Goal: Task Accomplishment & Management: Use online tool/utility

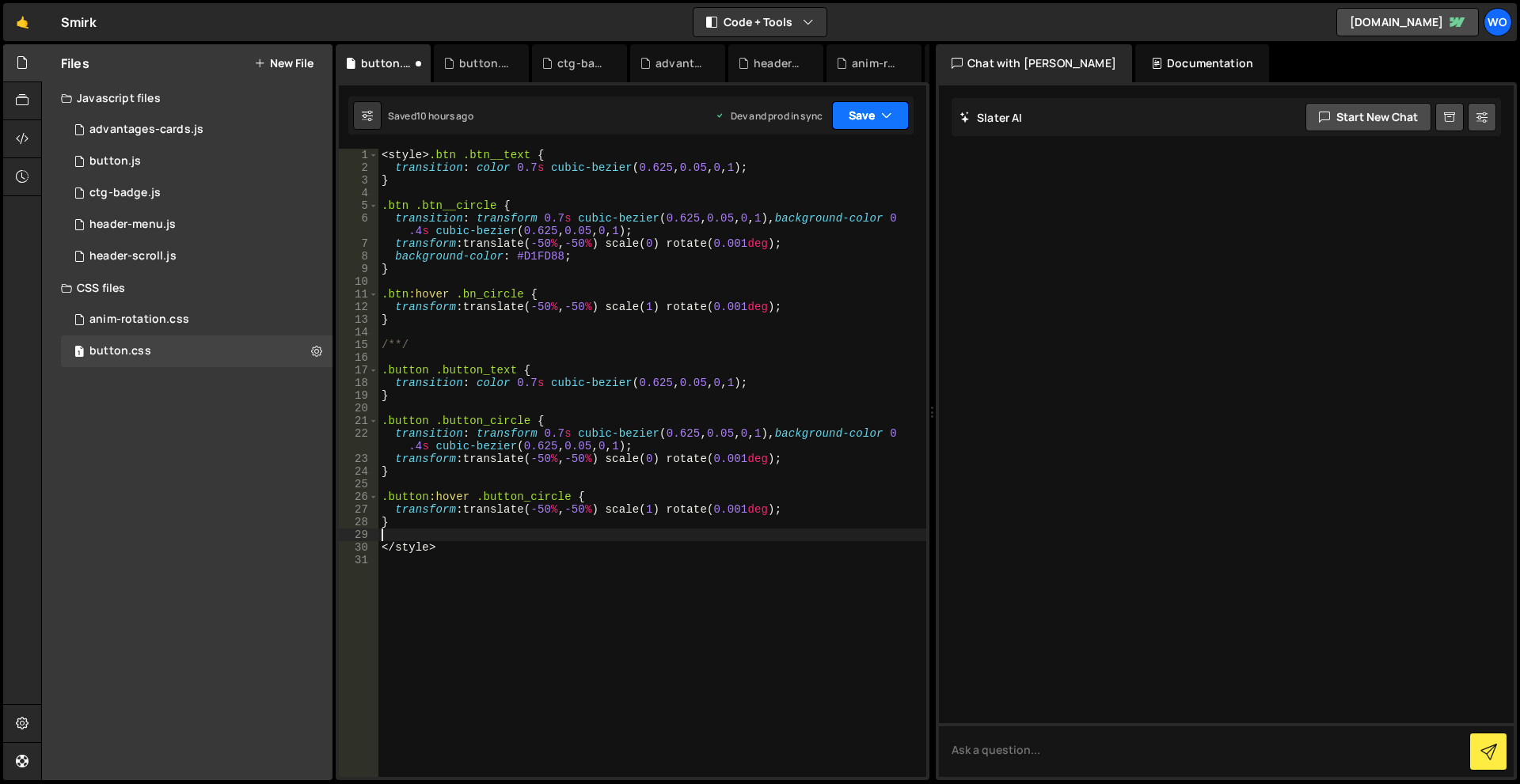
click at [861, 120] on button "Save" at bounding box center [870, 115] width 76 height 29
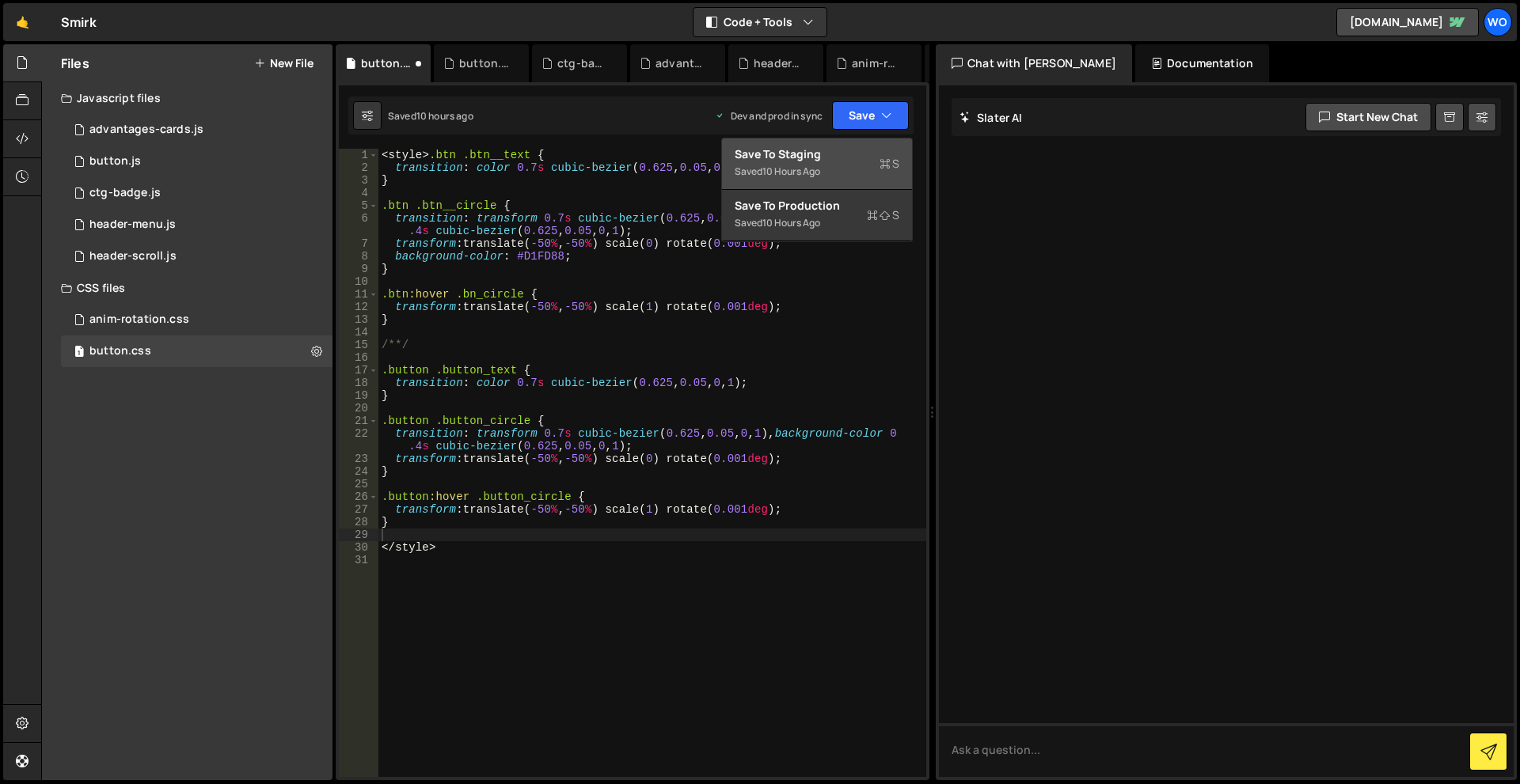
click at [842, 163] on div "Saved 10 hours ago" at bounding box center [817, 171] width 165 height 19
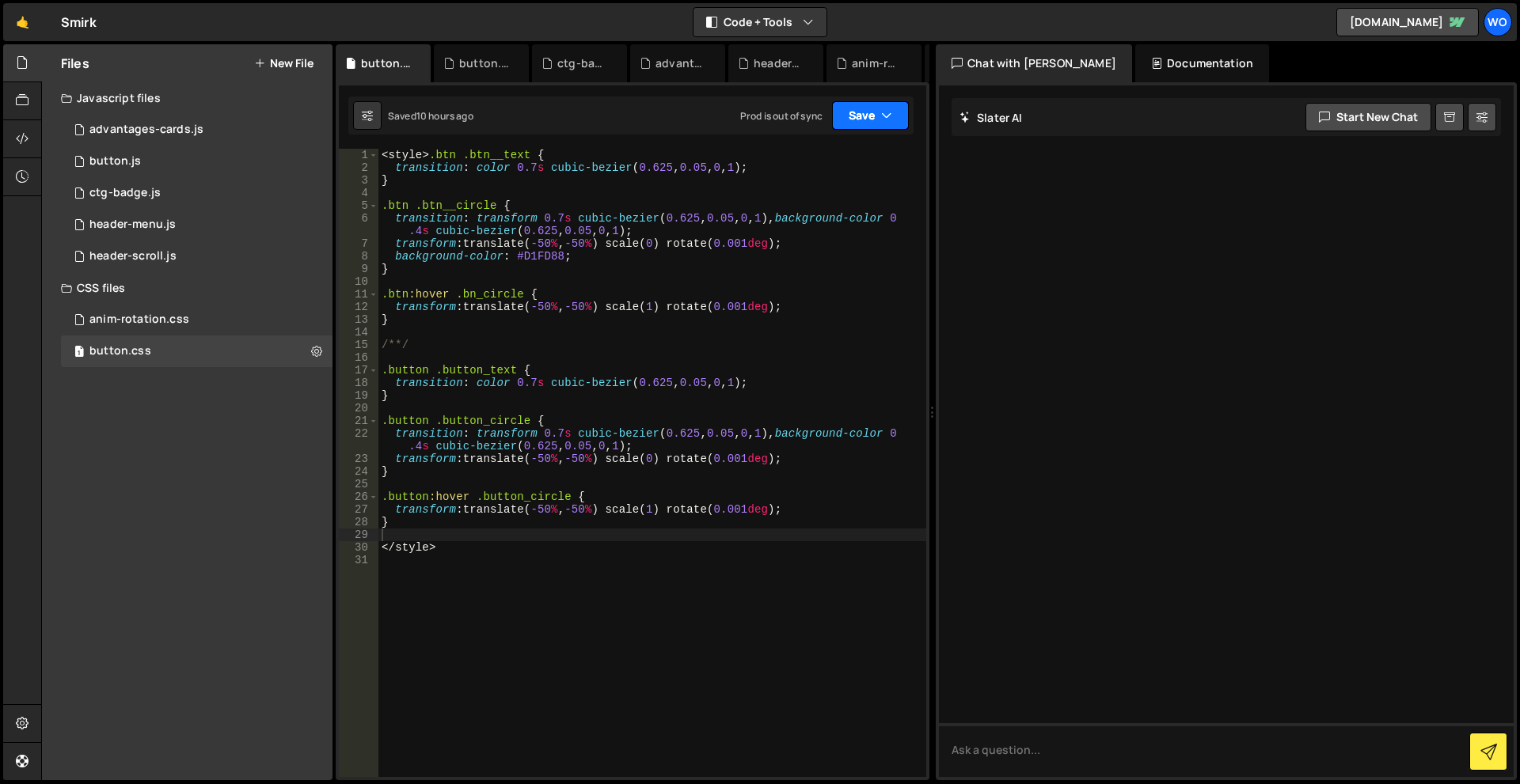
click at [857, 115] on button "Save" at bounding box center [870, 115] width 76 height 29
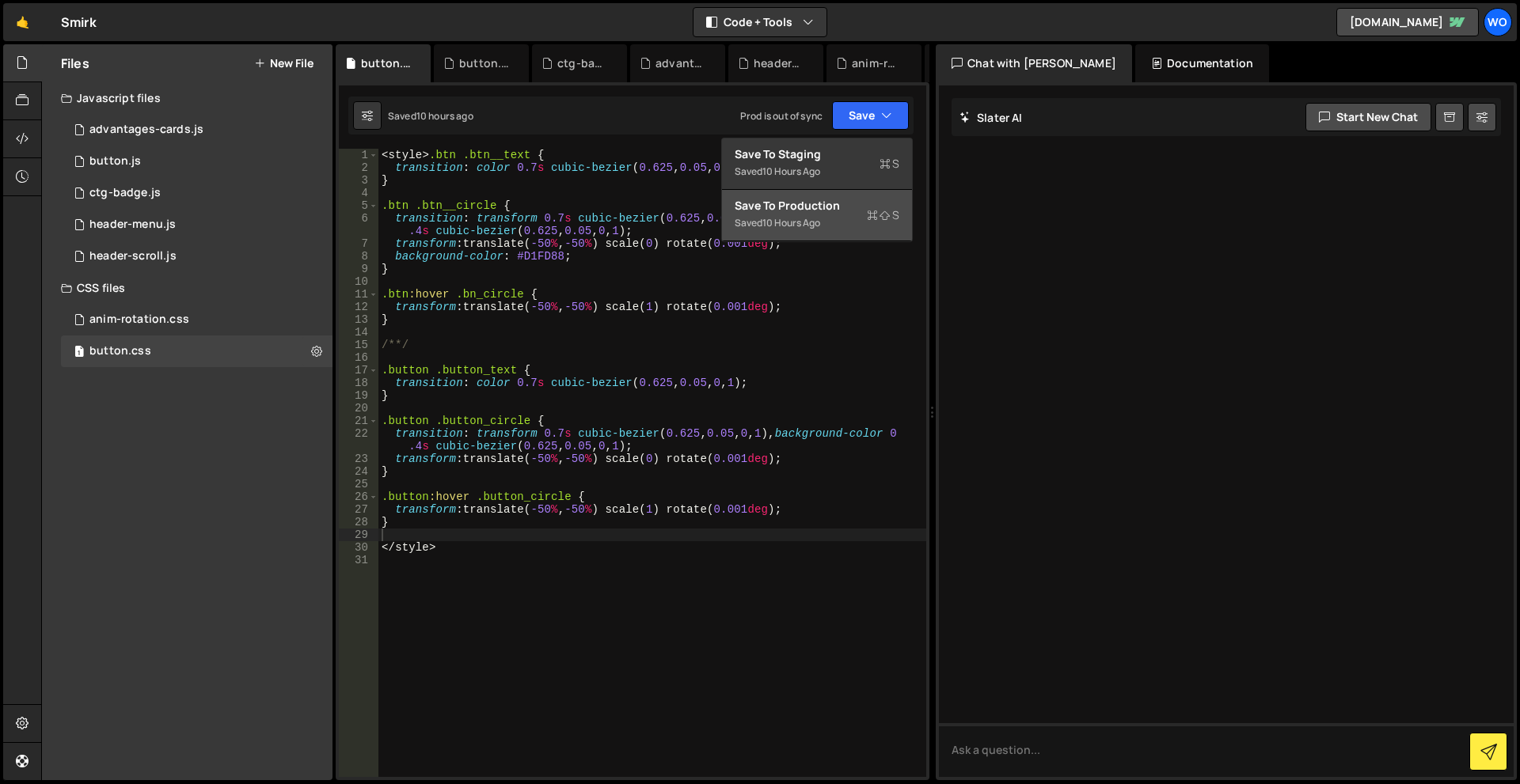
click at [828, 204] on div "Save to Production S" at bounding box center [817, 205] width 165 height 16
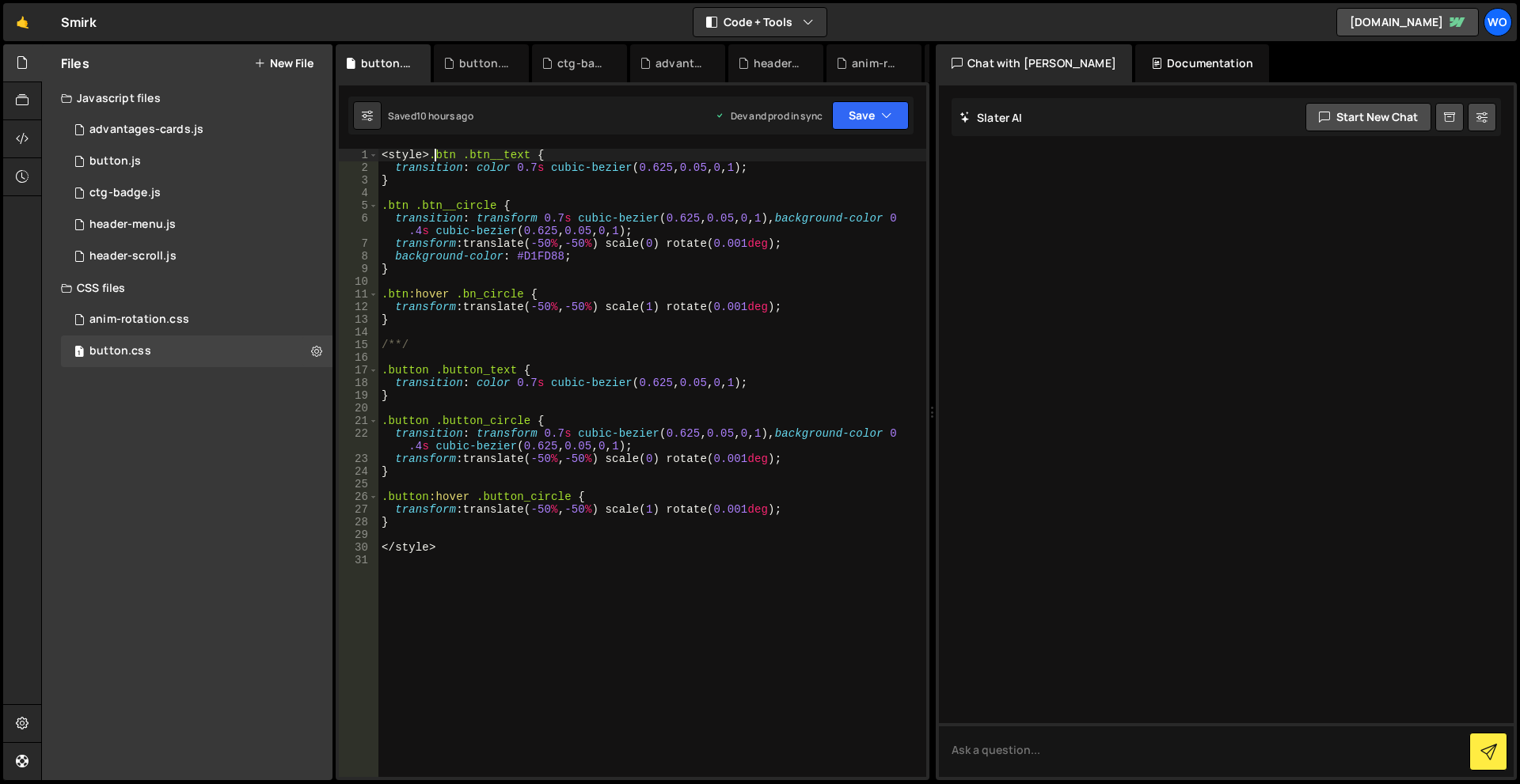
click at [431, 152] on div "< style > .btn .btn__text { transition : color 0.7 s cubic-bezier ( 0.625 , 0.0…" at bounding box center [652, 476] width 548 height 654
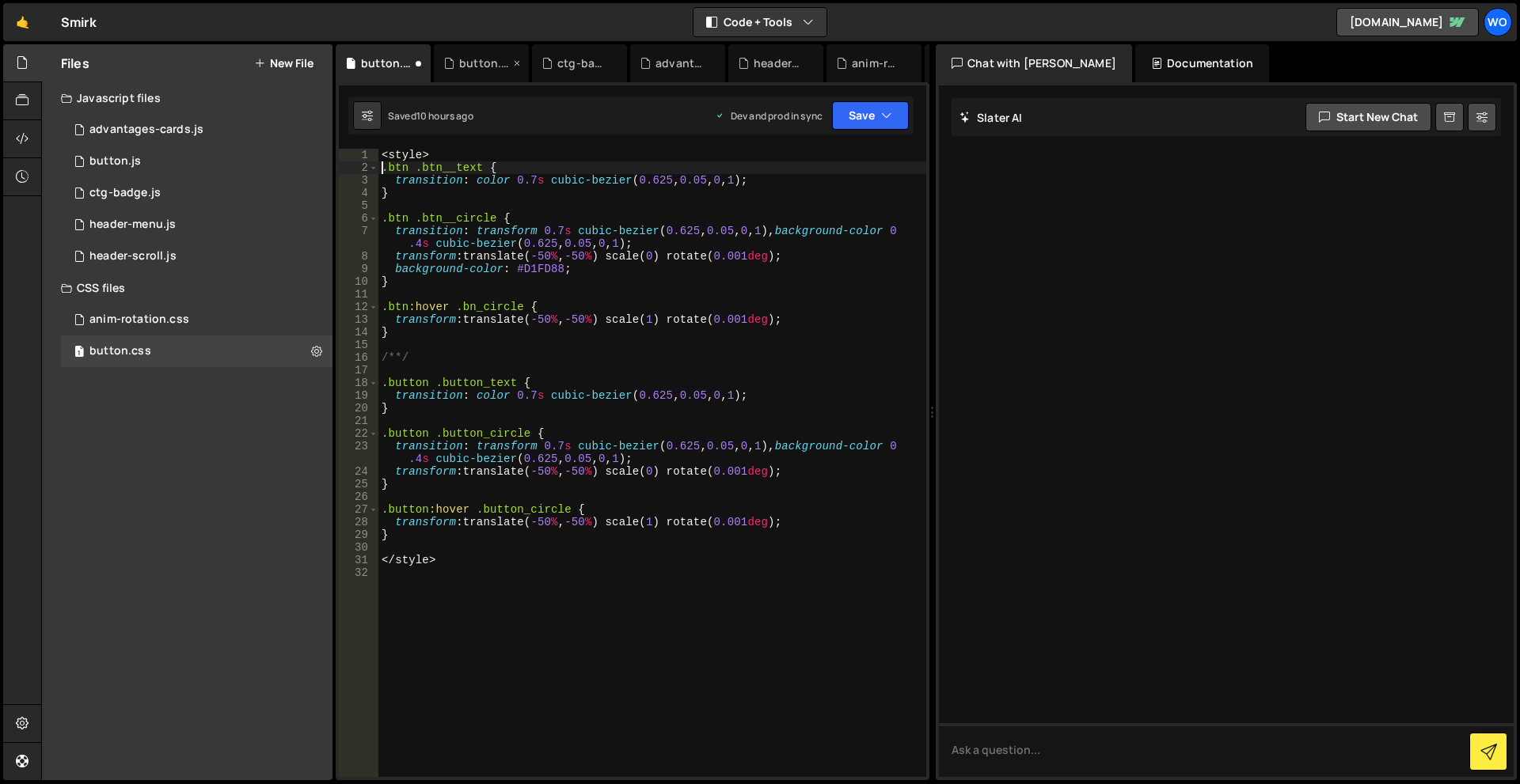
type textarea ".btn .btn__text {"
click at [481, 69] on div "button.js" at bounding box center [484, 62] width 50 height 16
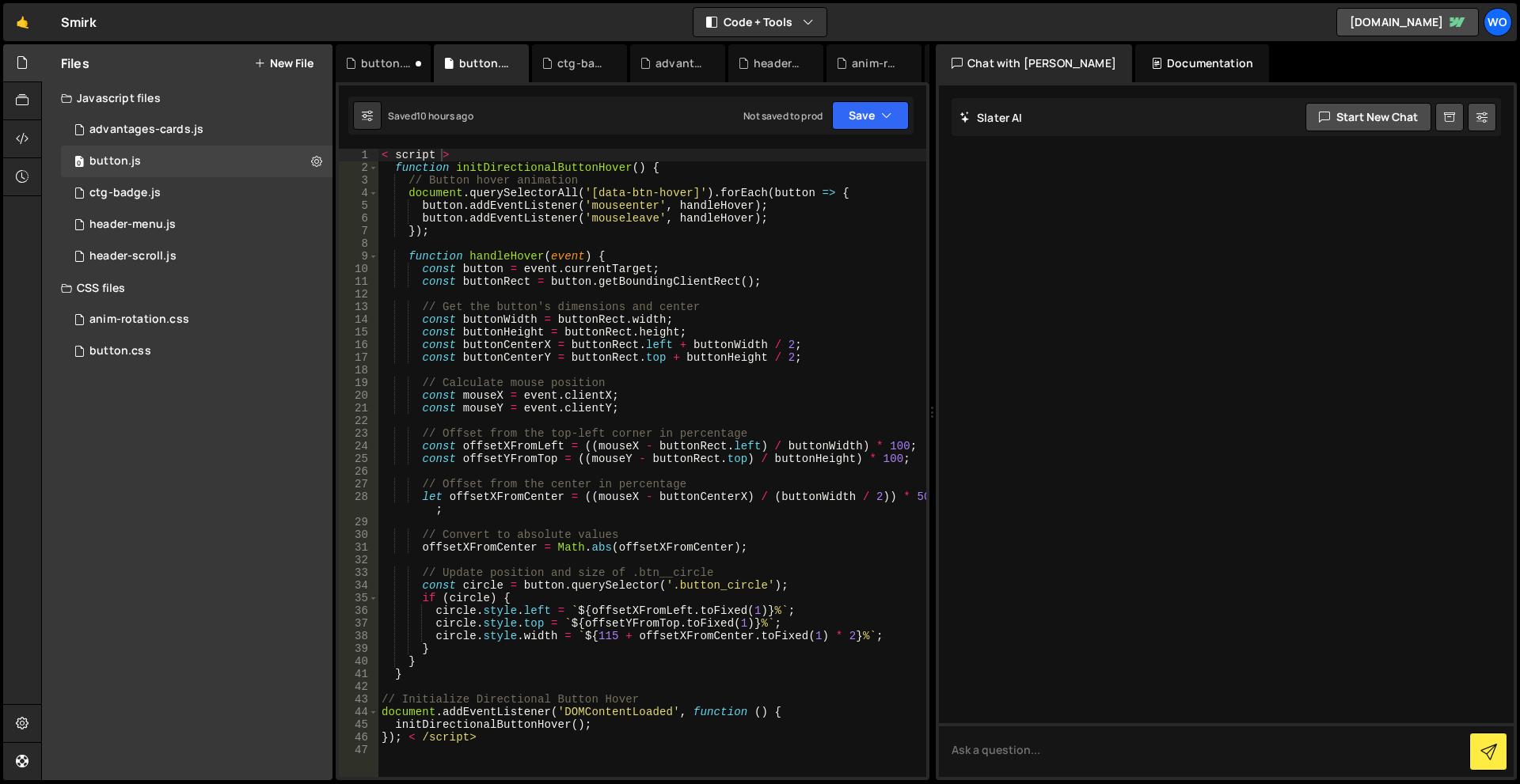
click at [436, 157] on div "< script > function initDirectionalButtonHover ( ) { // Button hover animation …" at bounding box center [652, 476] width 548 height 654
click at [393, 153] on div "< script > function initDirectionalButtonHover ( ) { // Button hover animation …" at bounding box center [652, 476] width 548 height 654
type textarea "<script>"
click at [424, 762] on div "< script > function initDirectionalButtonHover() { // Button hover animation do…" at bounding box center [652, 476] width 548 height 654
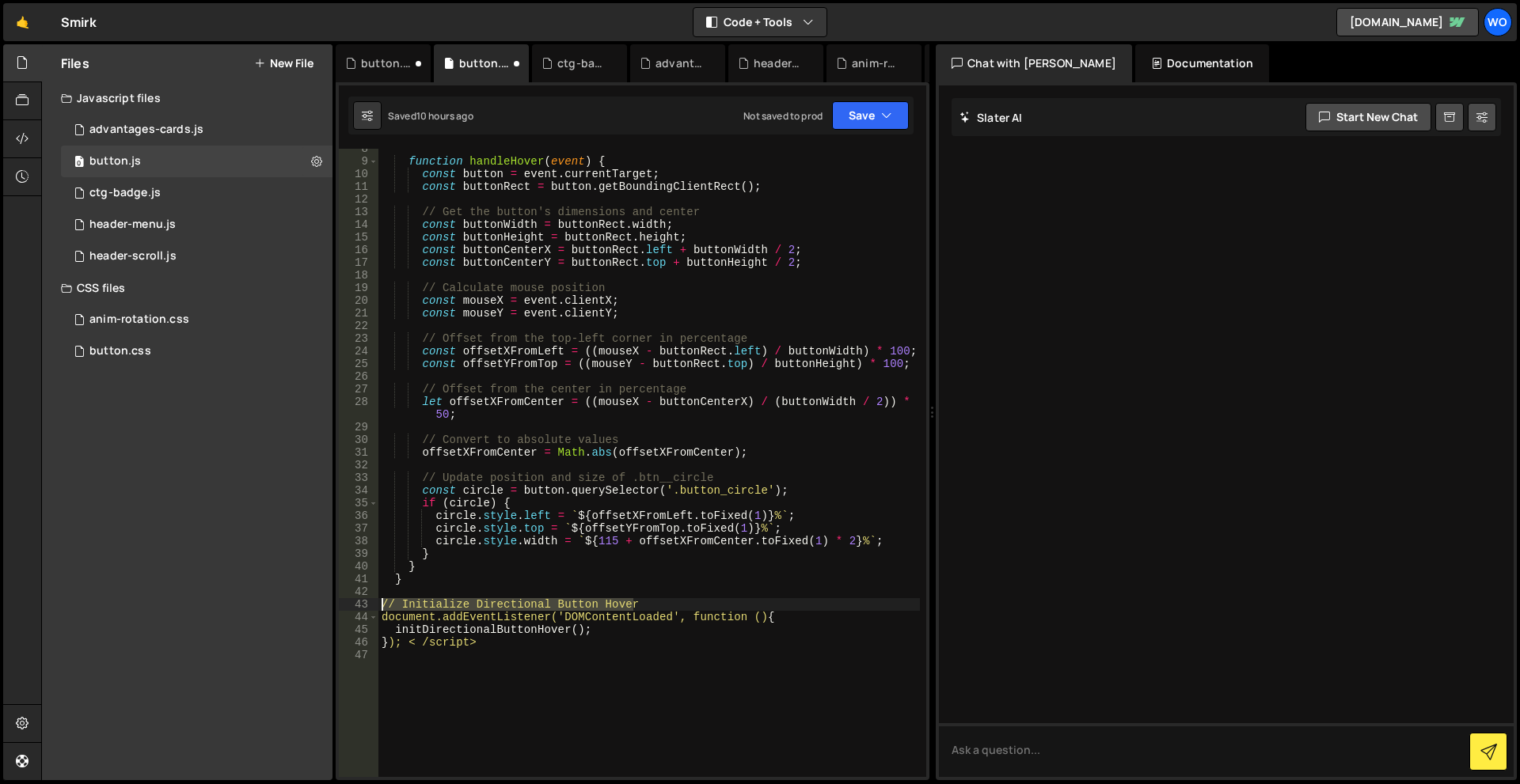
drag, startPoint x: 651, startPoint y: 603, endPoint x: 321, endPoint y: 605, distance: 330.0
click at [321, 605] on div "Files New File Javascript files 1 advantages-cards.js 0 0 button.js 0 1 ctg-bad…" at bounding box center [780, 412] width 1479 height 737
type textarea "// Initialize Directional Button Hover"
click at [451, 711] on div "function handleHover ( event ) { const button = event . currentTarget ; const b…" at bounding box center [648, 469] width 541 height 654
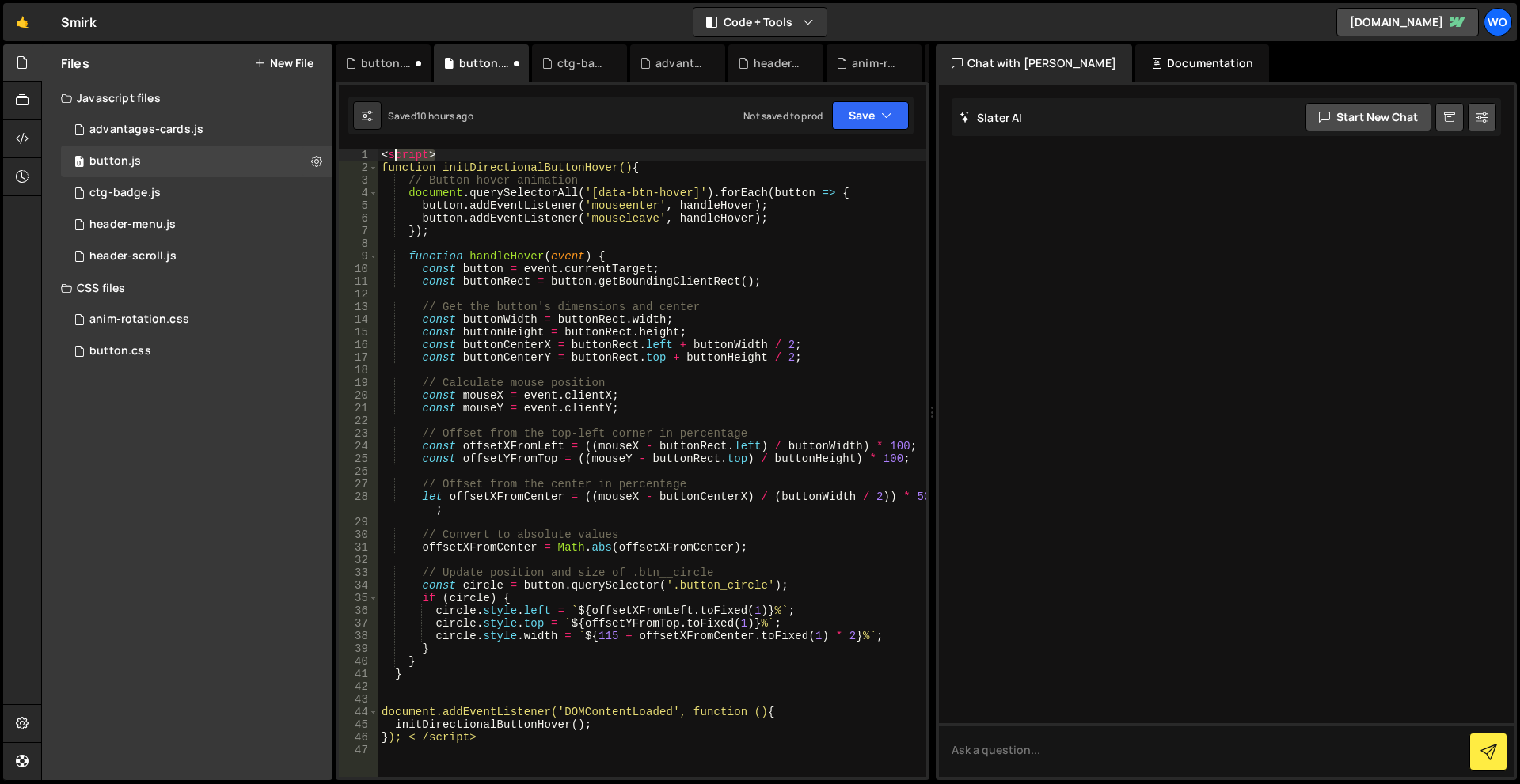
drag, startPoint x: 451, startPoint y: 160, endPoint x: 332, endPoint y: 160, distance: 119.0
click at [332, 160] on div "Files New File Javascript files 1 advantages-cards.js 0 0 button.js 0 1 ctg-bad…" at bounding box center [780, 412] width 1479 height 737
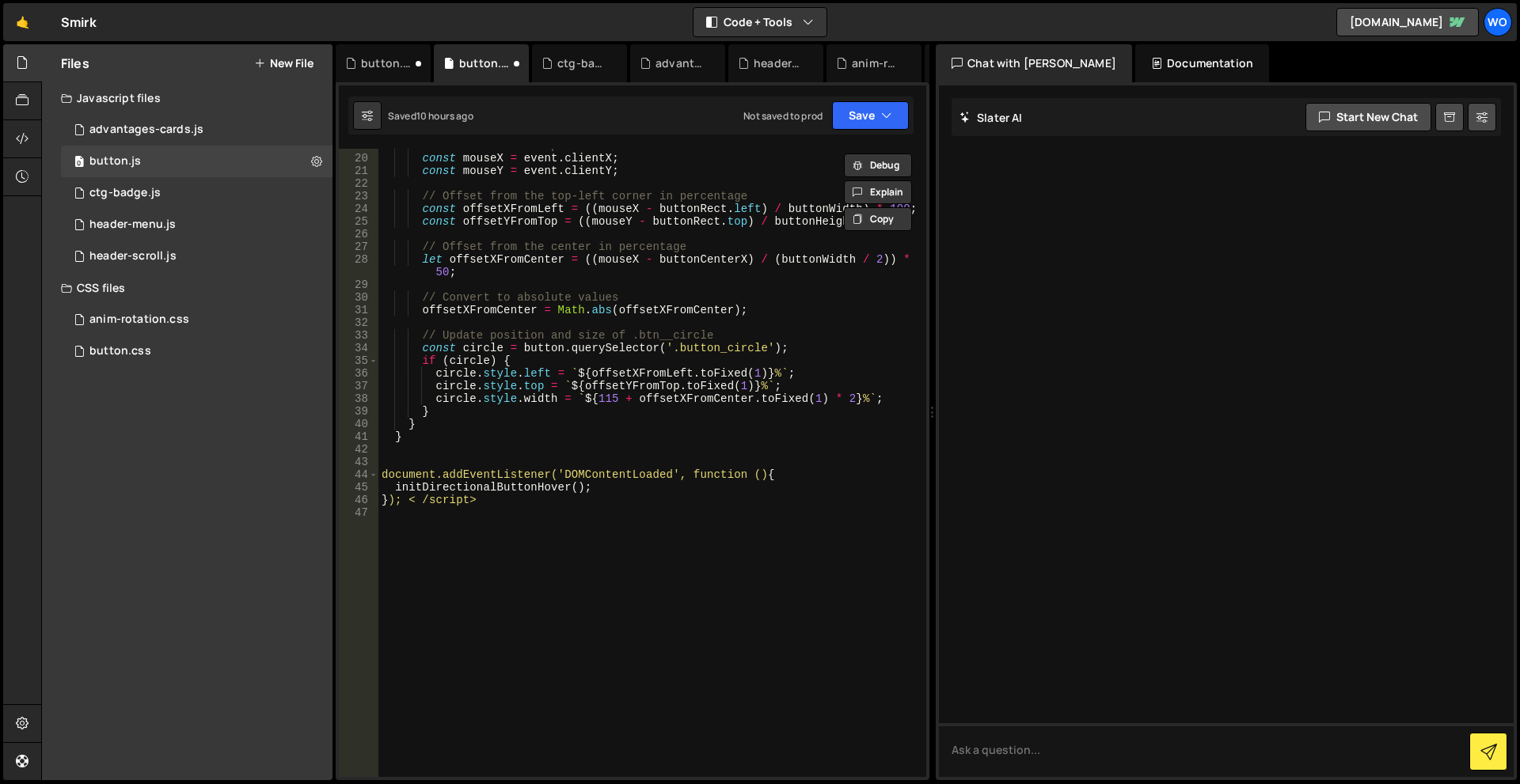
scroll to position [285, 0]
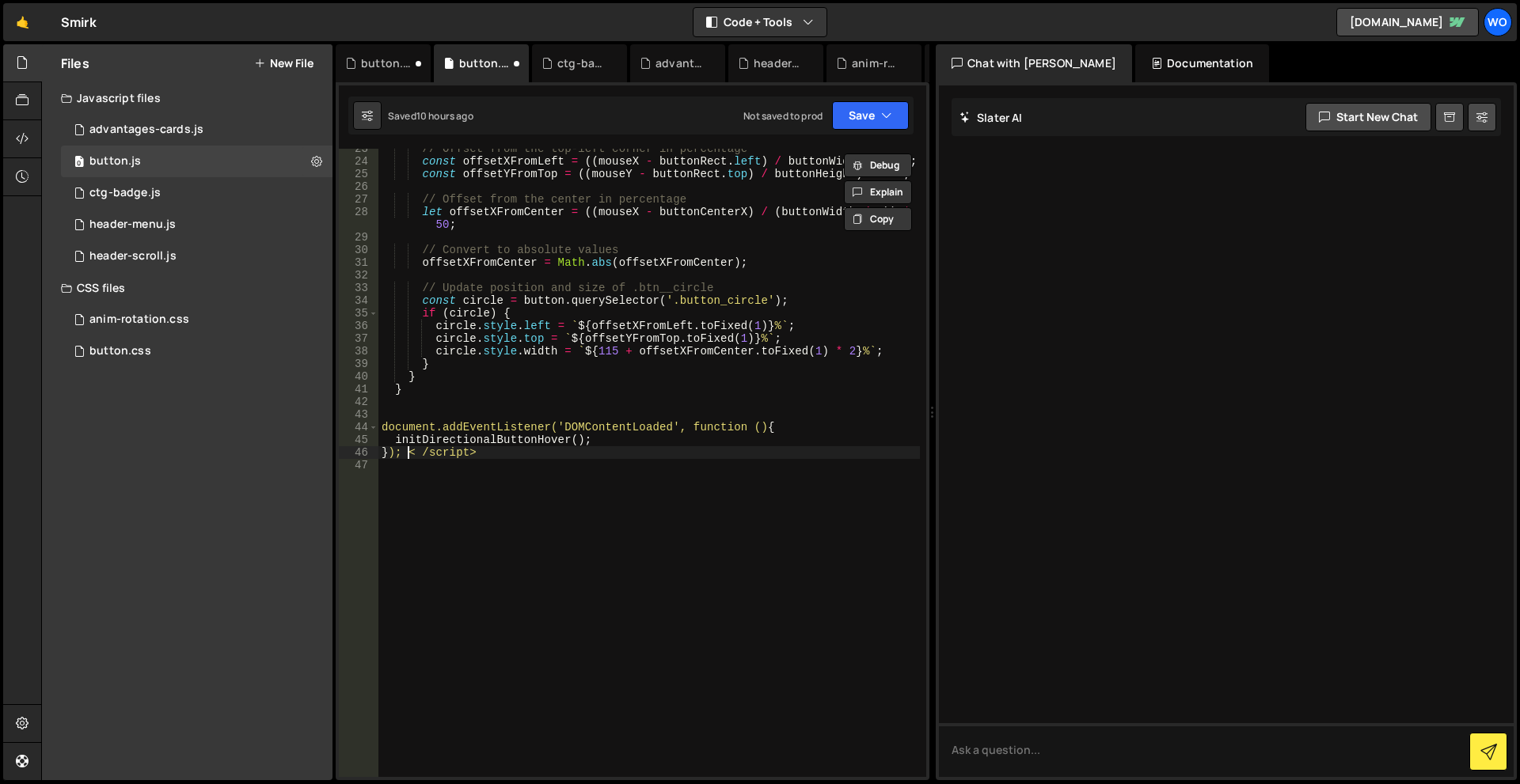
click at [409, 446] on div "// Offset from the top-left corner in percentage const offsetXFromLeft = (( mou…" at bounding box center [648, 469] width 541 height 654
type textarea "</script>"
click at [431, 524] on div "// Offset from the top-left corner in percentage const offsetXFromLeft = (( mou…" at bounding box center [648, 469] width 541 height 654
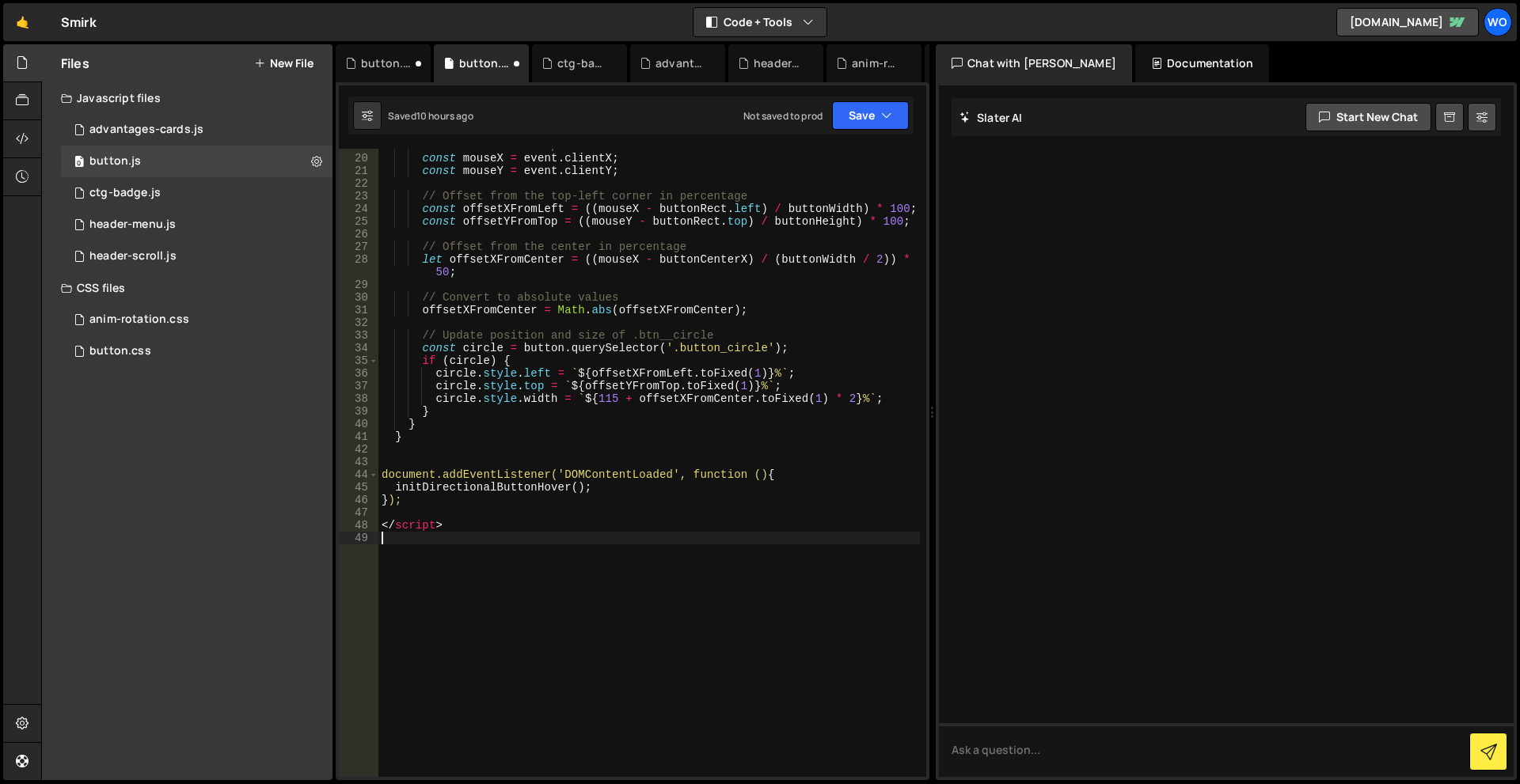
scroll to position [237, 0]
click at [392, 473] on div "// Calculate mouse position const mouseX = event . clientX ; const mouseY = eve…" at bounding box center [648, 466] width 541 height 654
type textarea "document.addEventListener('DOMContentLoaded', function () {"
click at [392, 473] on div "// Calculate mouse position const mouseX = event . clientX ; const mouseY = eve…" at bounding box center [648, 466] width 541 height 654
click at [441, 512] on div "// Calculate mouse position const mouseX = event . clientX ; const mouseY = eve…" at bounding box center [648, 466] width 541 height 654
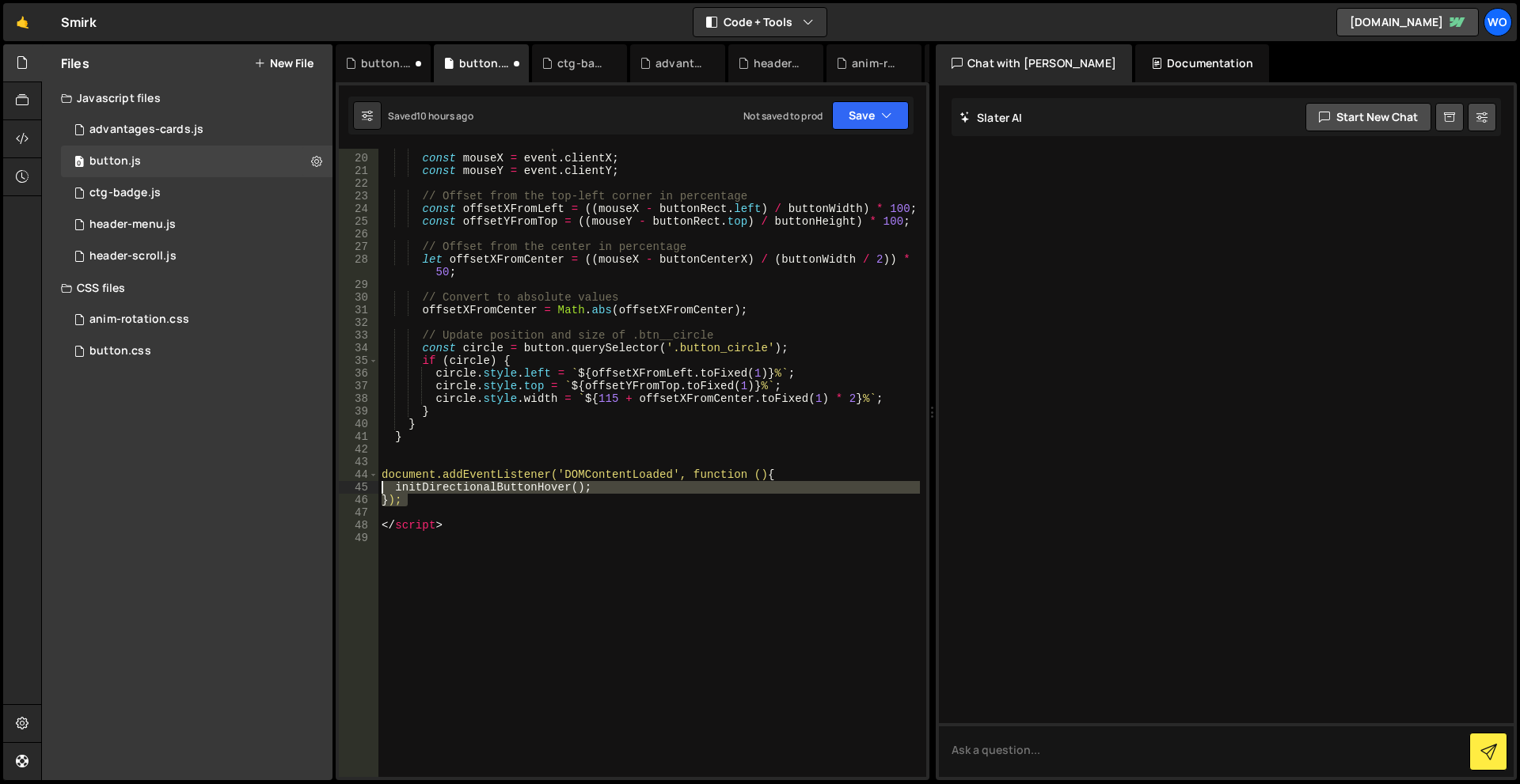
drag, startPoint x: 429, startPoint y: 506, endPoint x: 353, endPoint y: 477, distance: 81.3
click at [350, 477] on div "19 20 21 22 23 24 25 26 27 28 29 30 31 32 33 34 35 36 37 38 39 40 41 42 43 44 4…" at bounding box center [632, 463] width 588 height 629
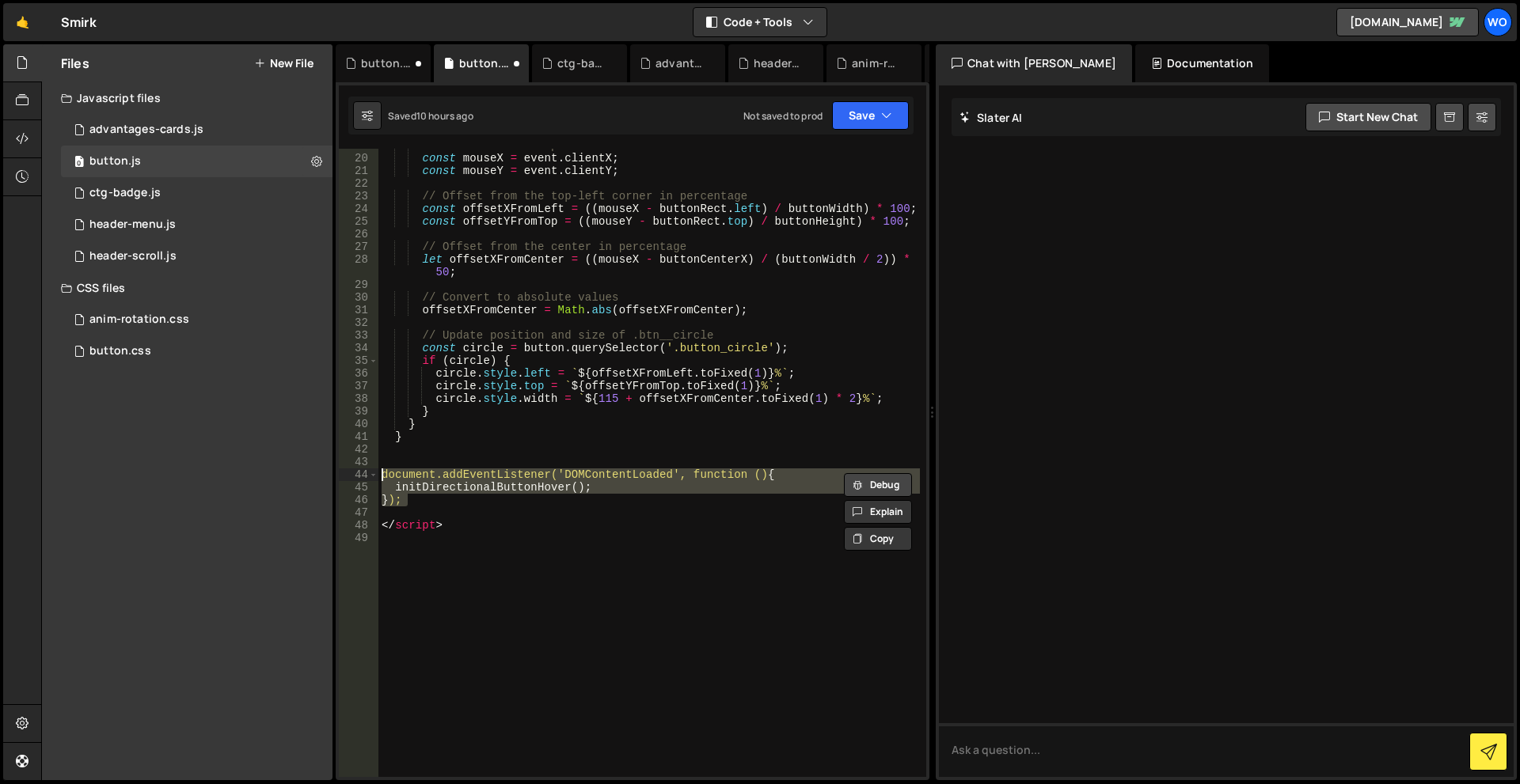
type textarea "document.addEventListener('DOMContentLoaded', function () { initDirectionalButt…"
click at [873, 484] on button "Debug" at bounding box center [877, 484] width 68 height 23
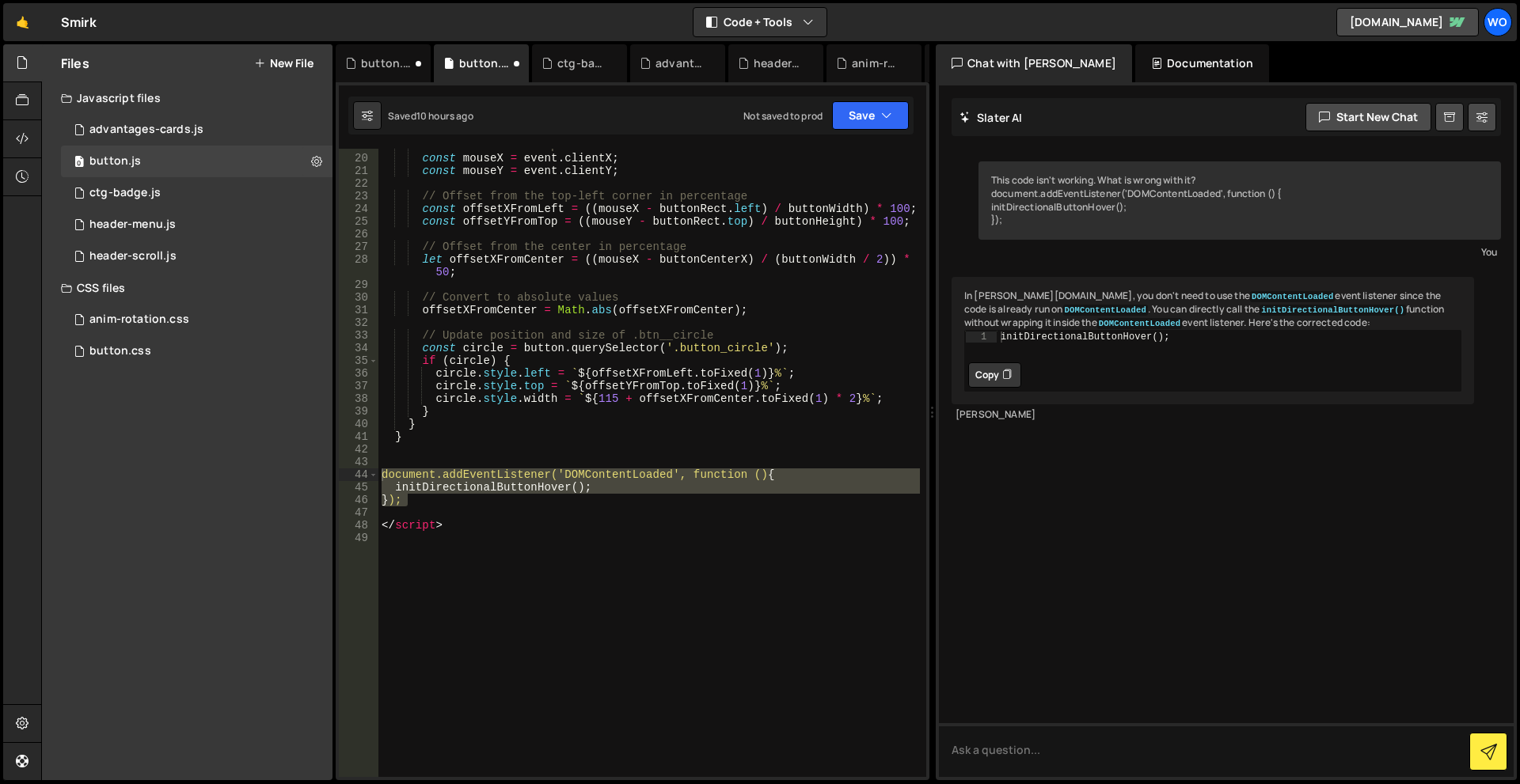
scroll to position [0, 0]
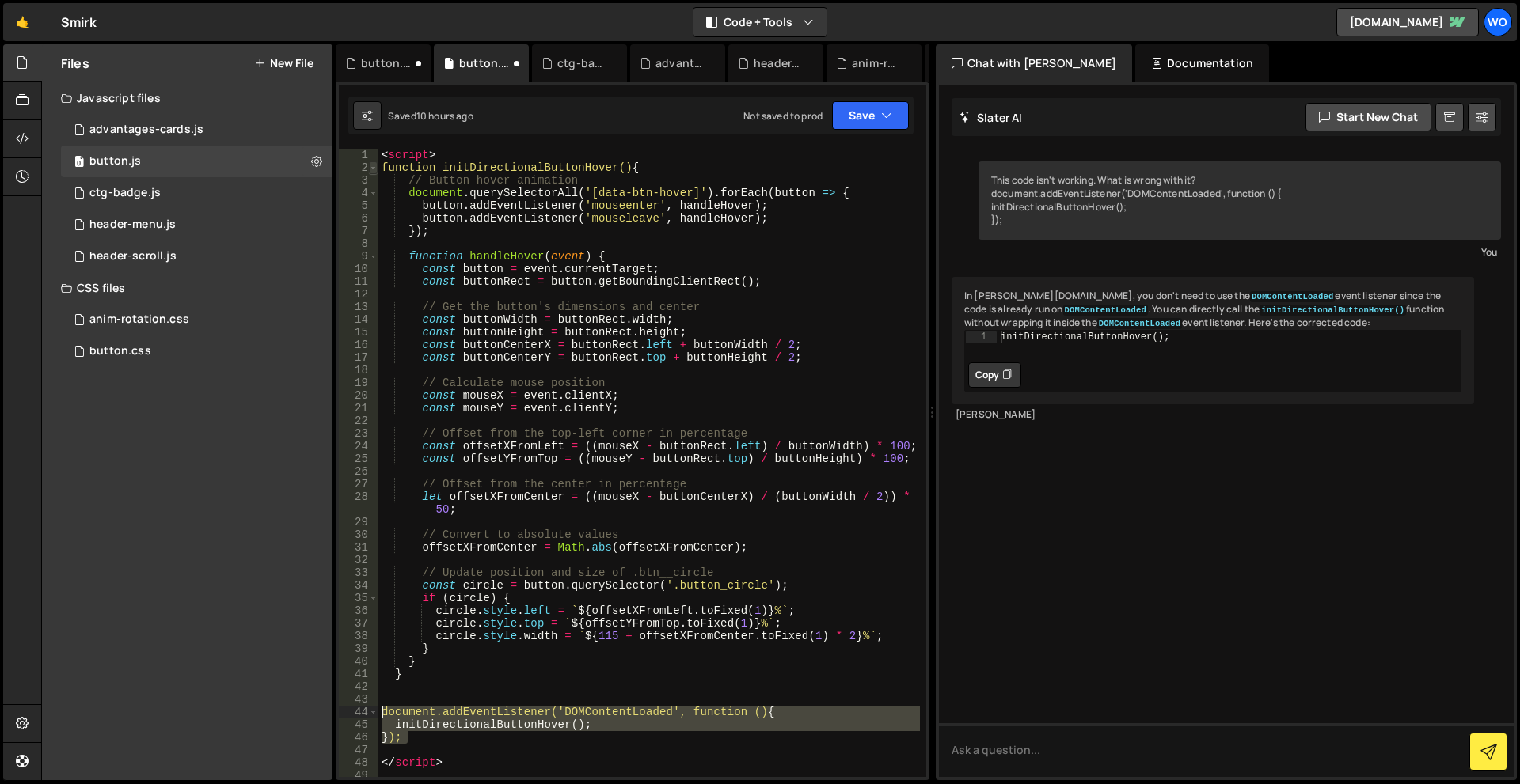
click at [373, 168] on span at bounding box center [373, 168] width 8 height 13
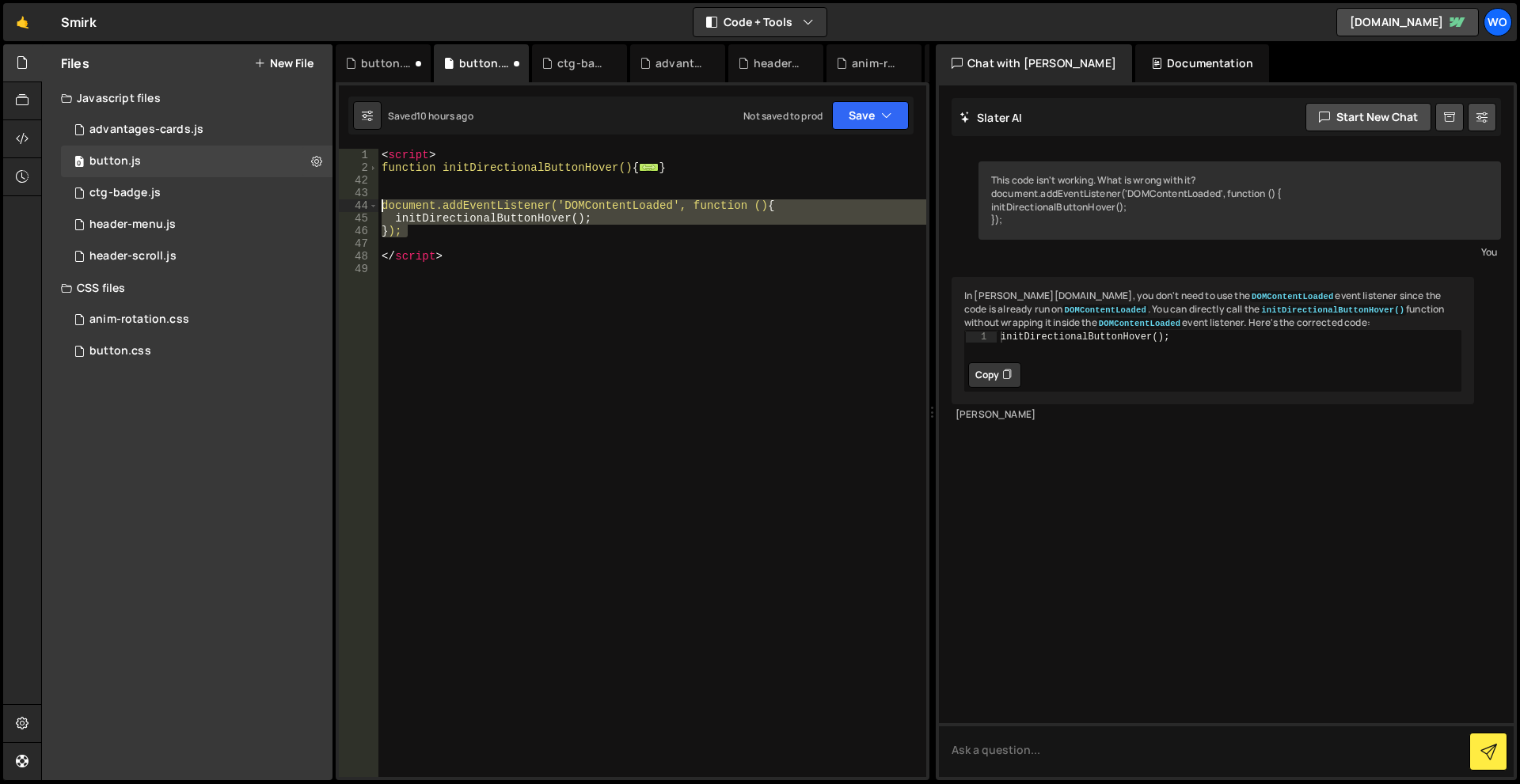
click at [435, 186] on div "< script > function initDirectionalButtonHover() { ... } document.addEventListe…" at bounding box center [652, 476] width 548 height 654
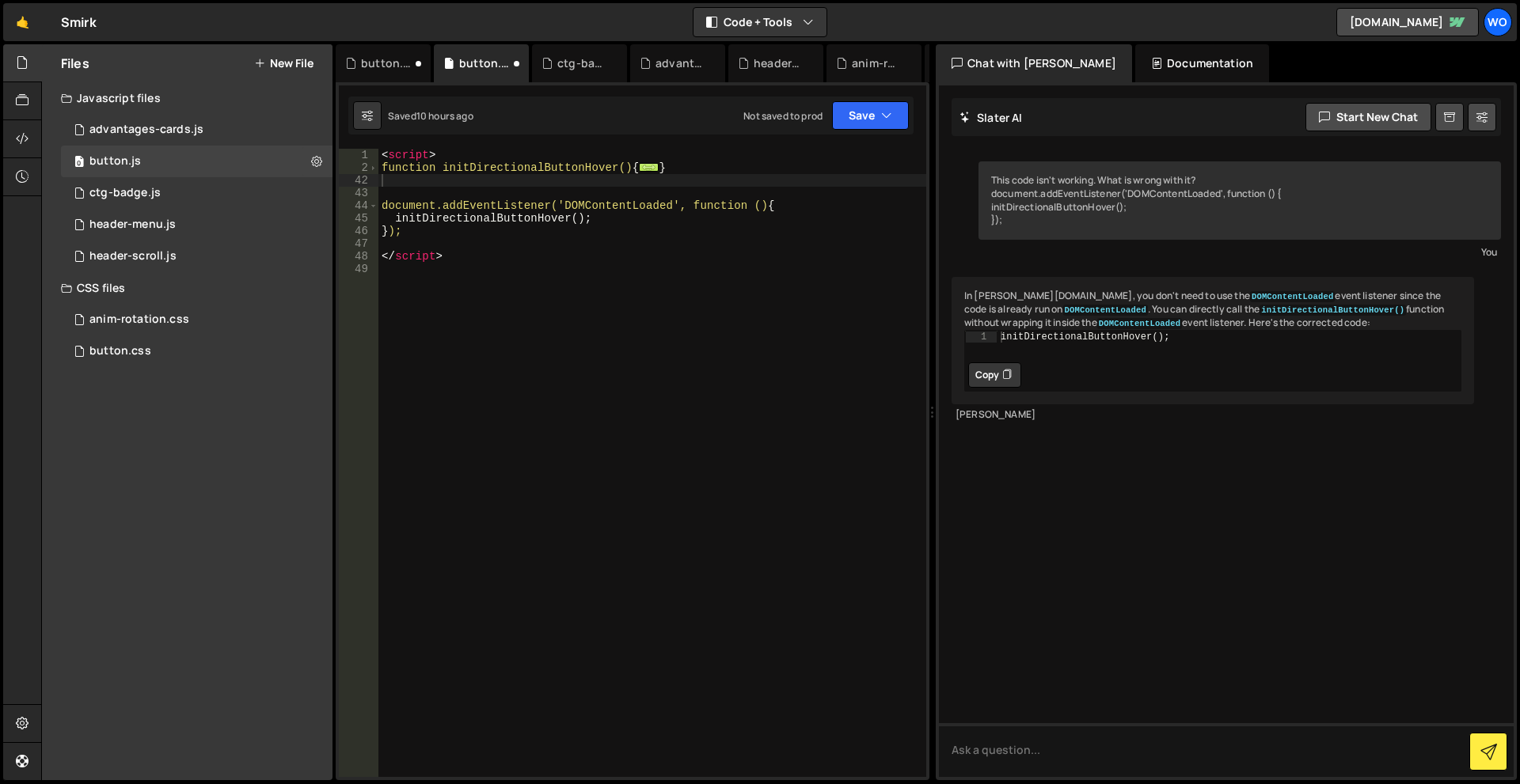
click at [134, 536] on div "Files New File Javascript files 1 advantages-cards.js 0 0 button.js 0 1 ctg-bad…" at bounding box center [187, 412] width 291 height 736
click at [416, 235] on div "< script > function initDirectionalButtonHover() { ... } document.addEventListe…" at bounding box center [652, 476] width 548 height 654
click at [559, 205] on div "< script > function initDirectionalButtonHover() { ... } document.addEventListe…" at bounding box center [652, 476] width 548 height 654
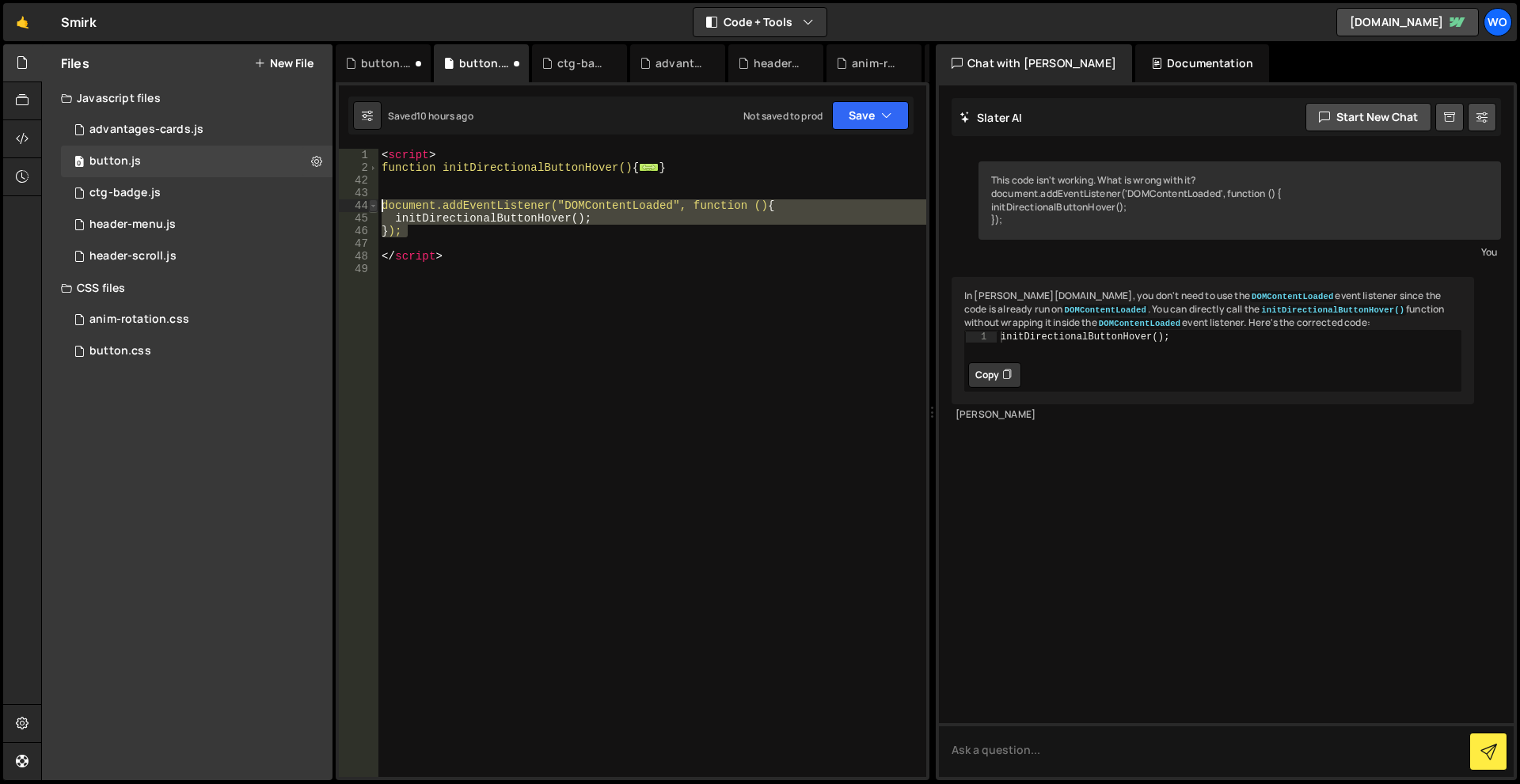
drag, startPoint x: 404, startPoint y: 233, endPoint x: 375, endPoint y: 205, distance: 40.3
click at [375, 205] on div "document.addEventListener("DOMContentLoaded", function () { 1 2 42 43 44 45 46 …" at bounding box center [632, 463] width 588 height 629
type textarea "document.addEventListener("DOMContentLoaded", function () { initDirectionalButt…"
click at [429, 193] on div "< script > function initDirectionalButtonHover() { ... } document.addEventListe…" at bounding box center [652, 476] width 548 height 654
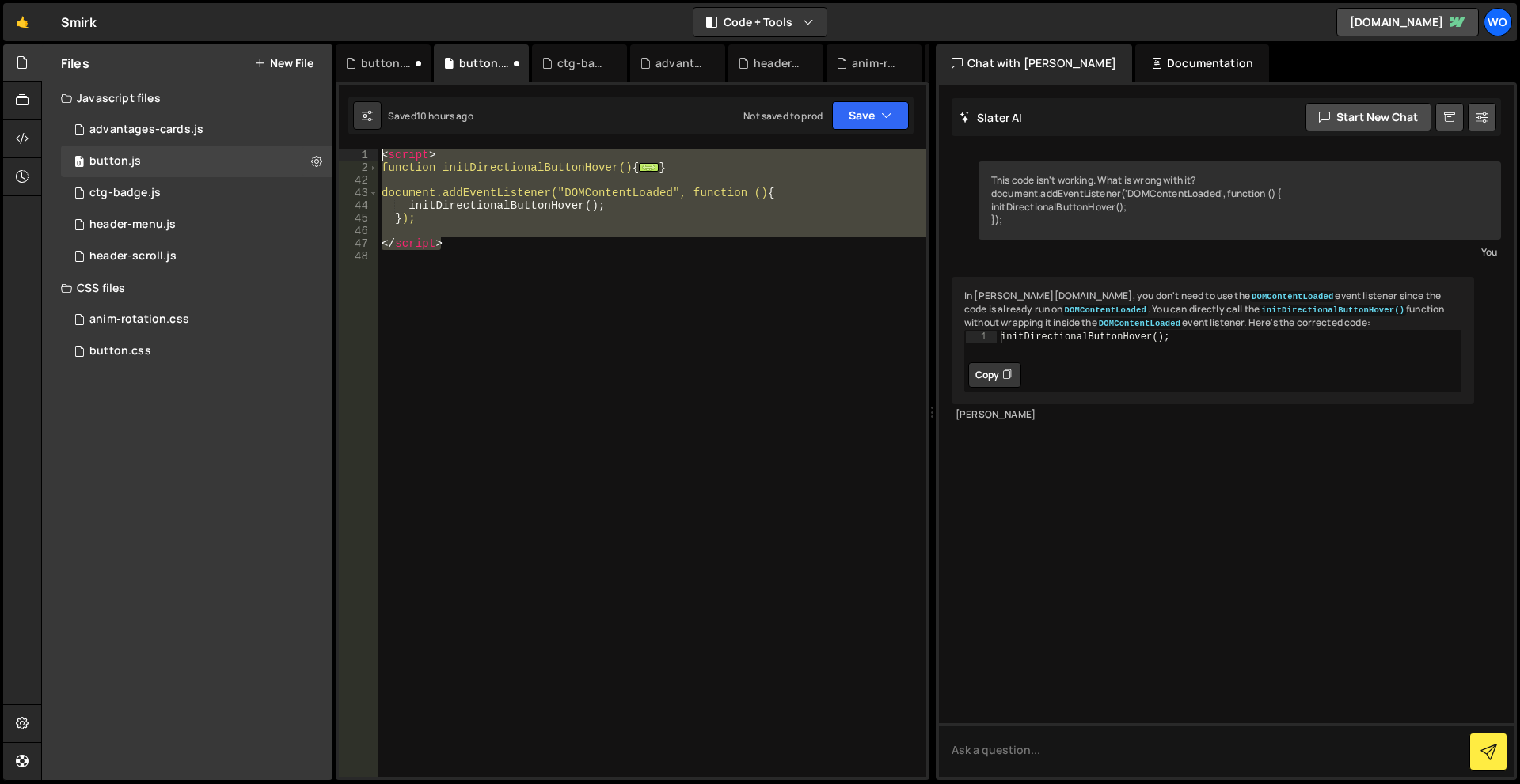
drag, startPoint x: 502, startPoint y: 241, endPoint x: 349, endPoint y: 142, distance: 182.2
click at [349, 142] on div "XXXXXXXXXXXXXXXXXXXXXXXXXXXXXXXXXXXXXXXXXXXXXXXXXXXXXXXXXXXXXXXXXXXXXXXXXXXXXXX…" at bounding box center [631, 431] width 593 height 698
type textarea "<script> function initDirectionalButtonHover() {"
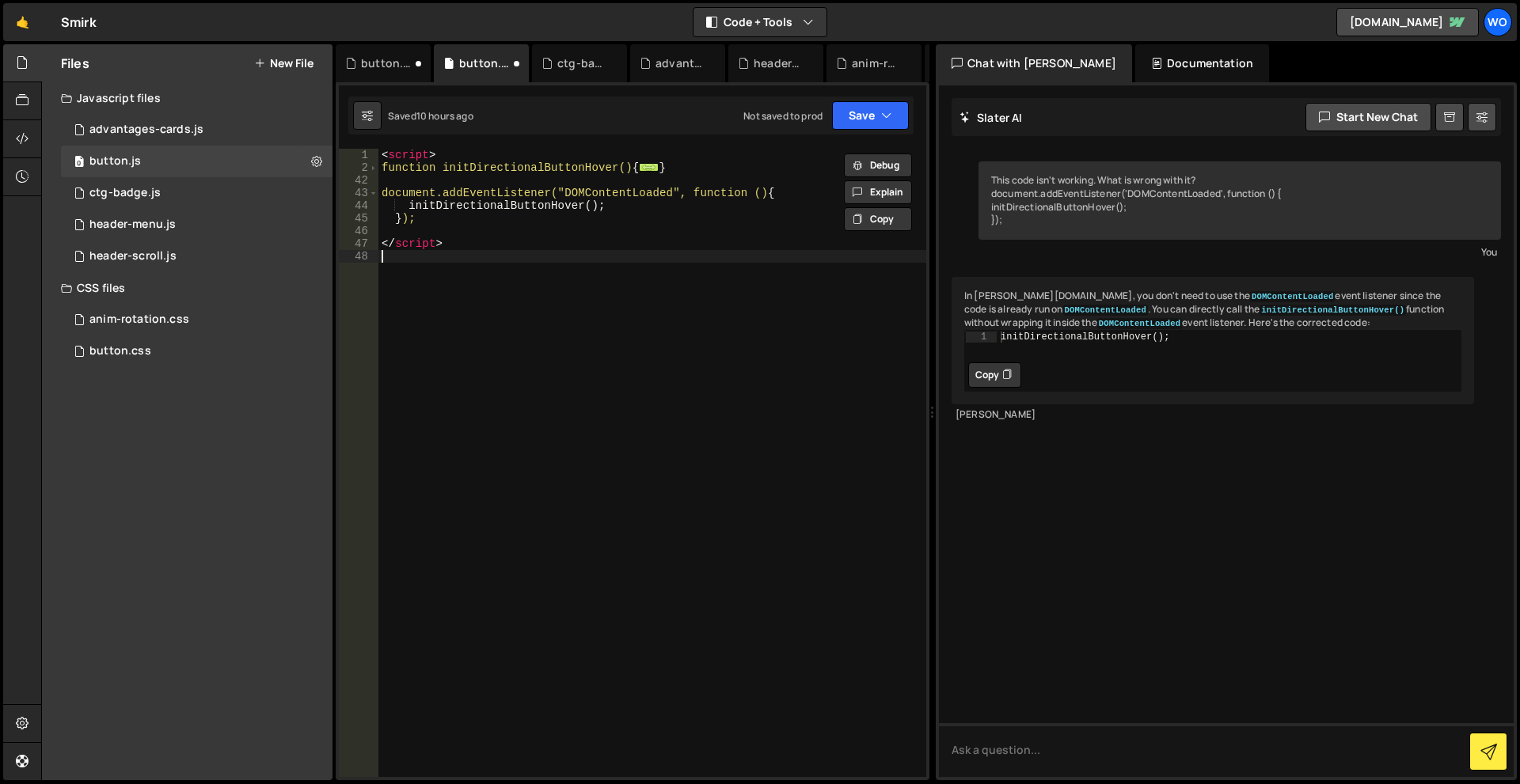
click at [619, 270] on div "< script > function initDirectionalButtonHover() { ... } document.addEventListe…" at bounding box center [652, 476] width 548 height 654
click at [374, 169] on span at bounding box center [373, 168] width 8 height 13
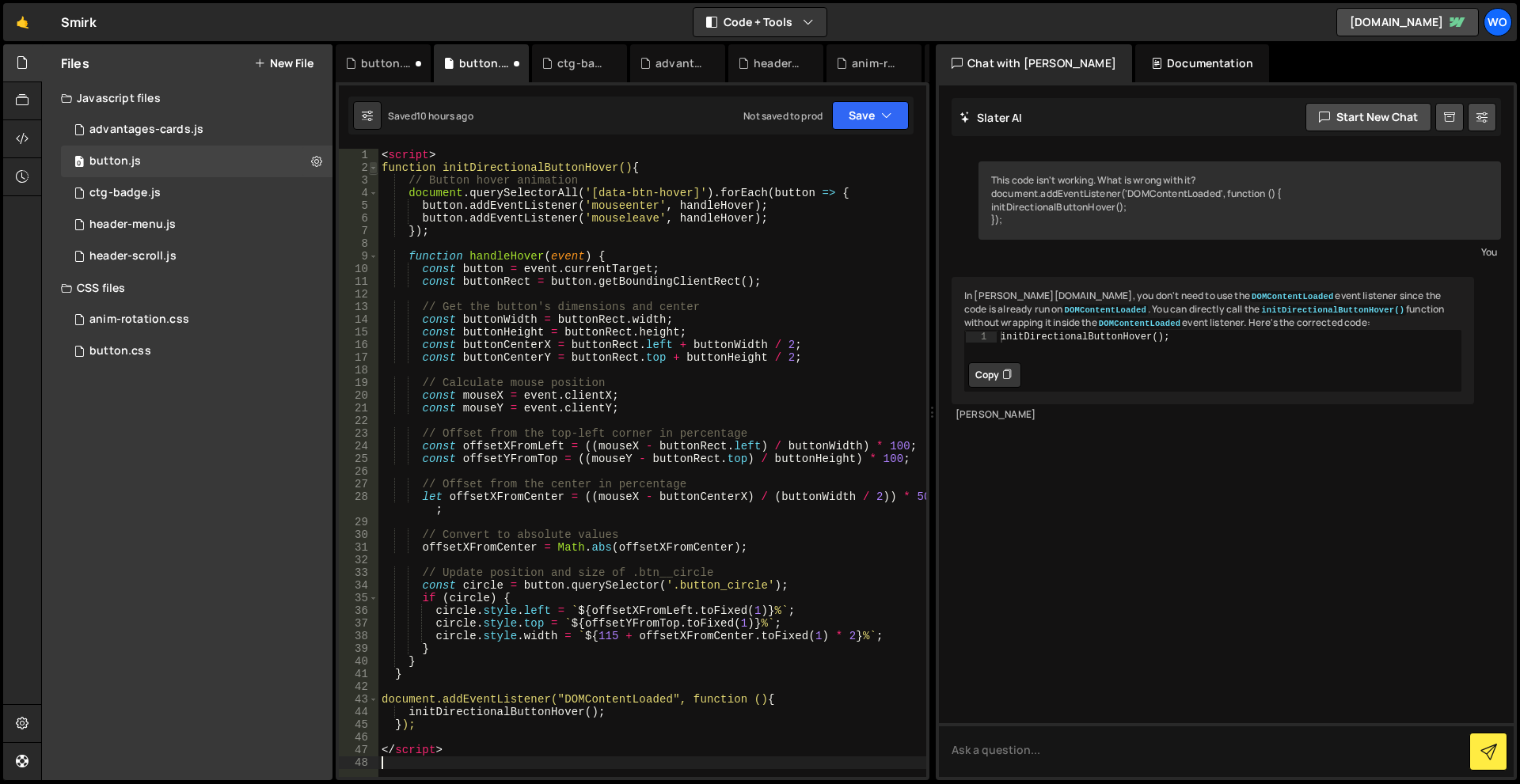
click at [374, 169] on span at bounding box center [373, 168] width 8 height 13
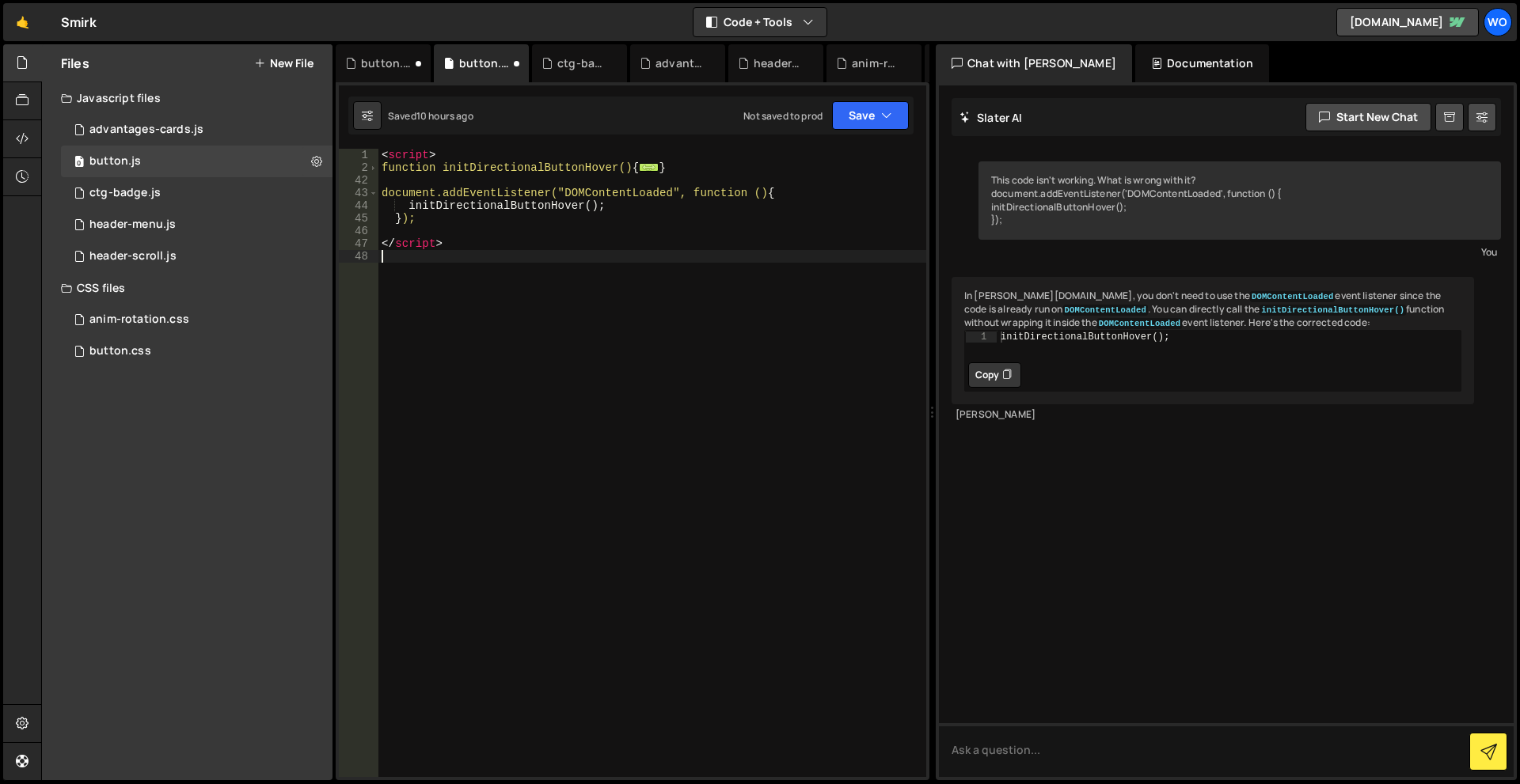
click at [620, 318] on div "< script > function initDirectionalButtonHover() { ... } document.addEventListe…" at bounding box center [652, 476] width 548 height 654
click at [488, 223] on div "< script > function initDirectionalButtonHover() { ... } document.addEventListe…" at bounding box center [652, 476] width 548 height 654
type textarea "});"
type textarea "function"
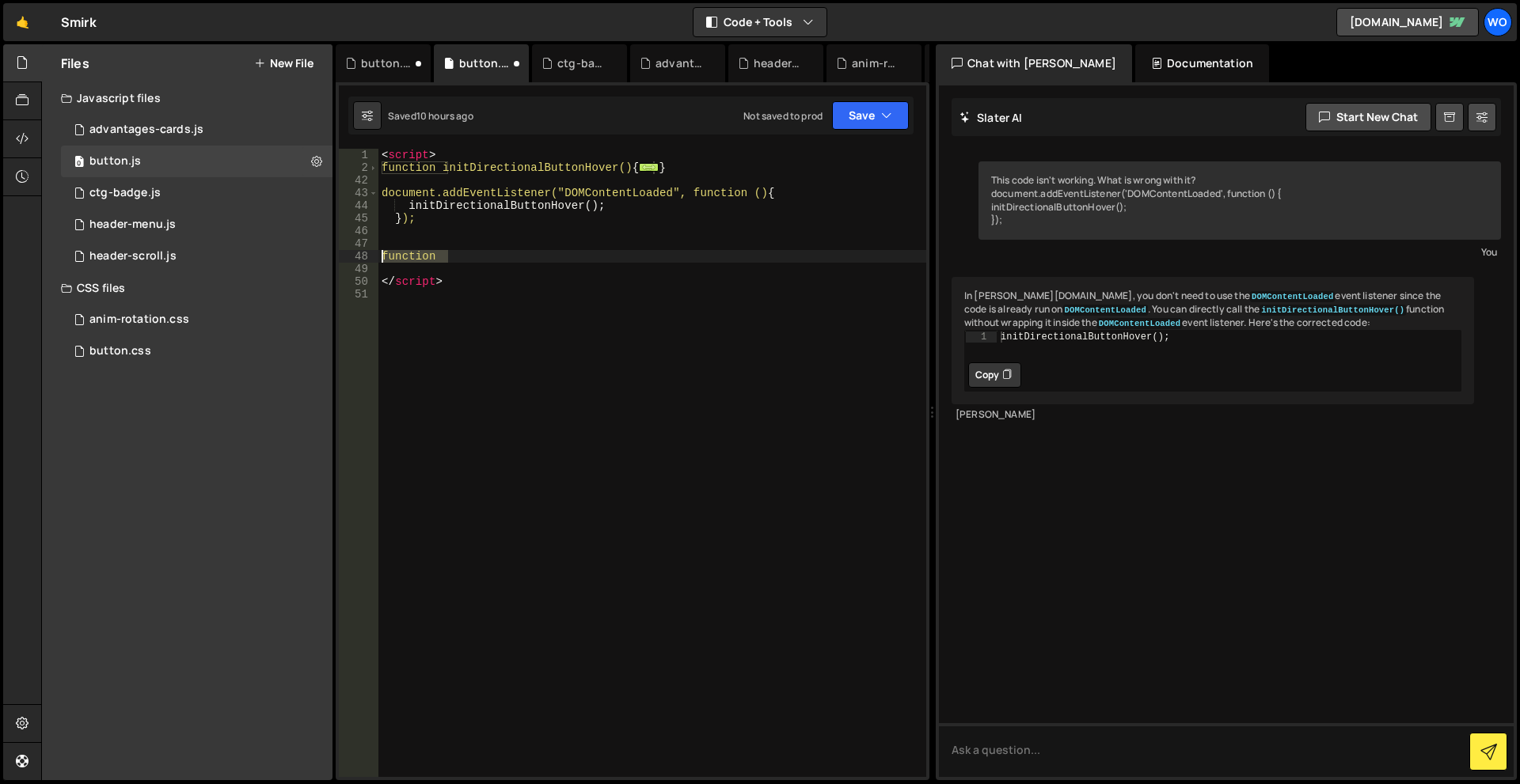
drag, startPoint x: 475, startPoint y: 260, endPoint x: 337, endPoint y: 254, distance: 138.1
click at [337, 254] on div "XXXXXXXXXXXXXXXXXXXXXXXXXXXXXXXXXXXXXXXXXXXXXXXXXXXXXXXXXXXXXXXXXXXXXXXXXXXXXXX…" at bounding box center [631, 431] width 593 height 698
click at [504, 298] on div "< script > function initDirectionalButtonHover() { ... } document.addEventListe…" at bounding box center [652, 476] width 548 height 654
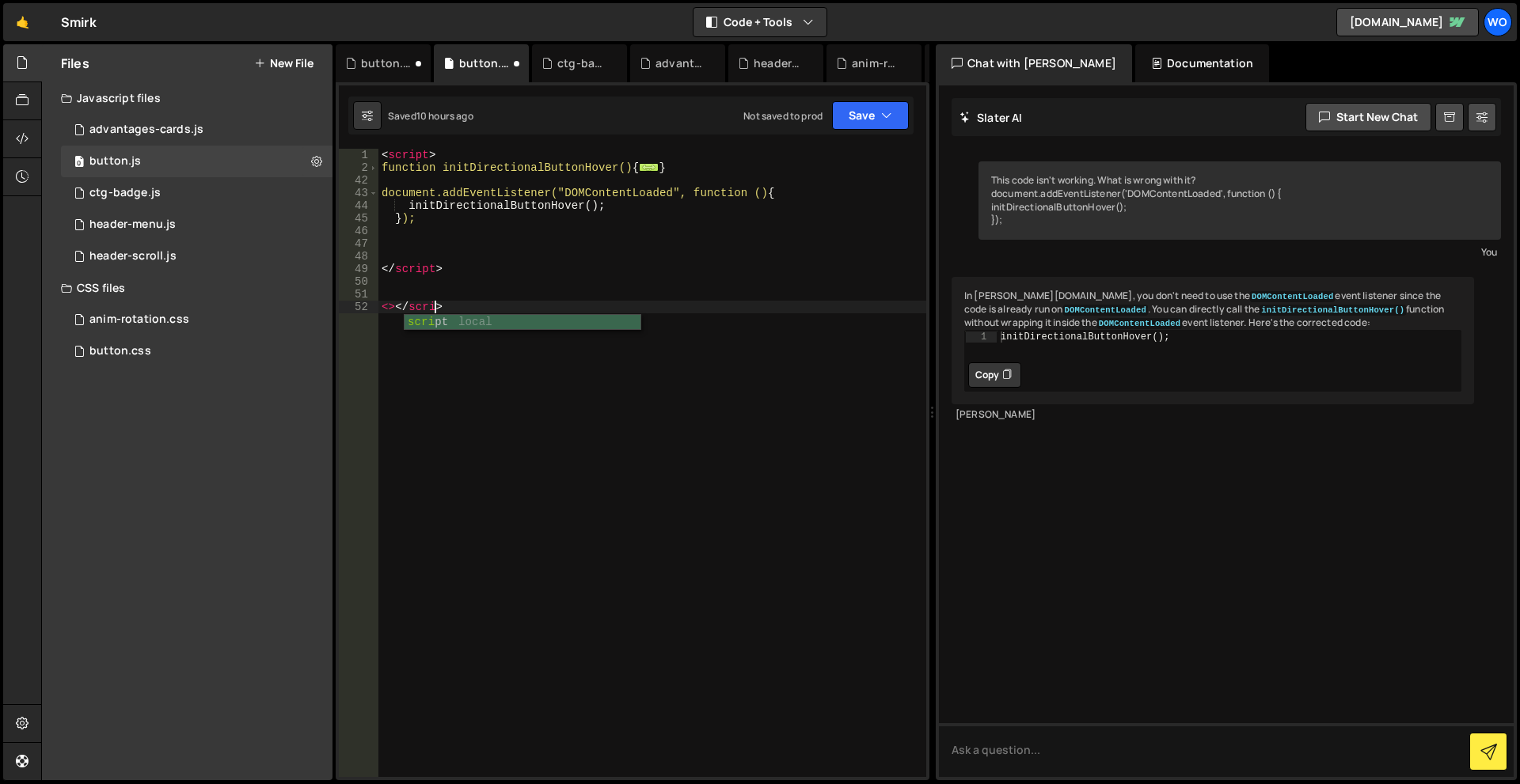
type textarea "<></script>"
type textarea "</script>"
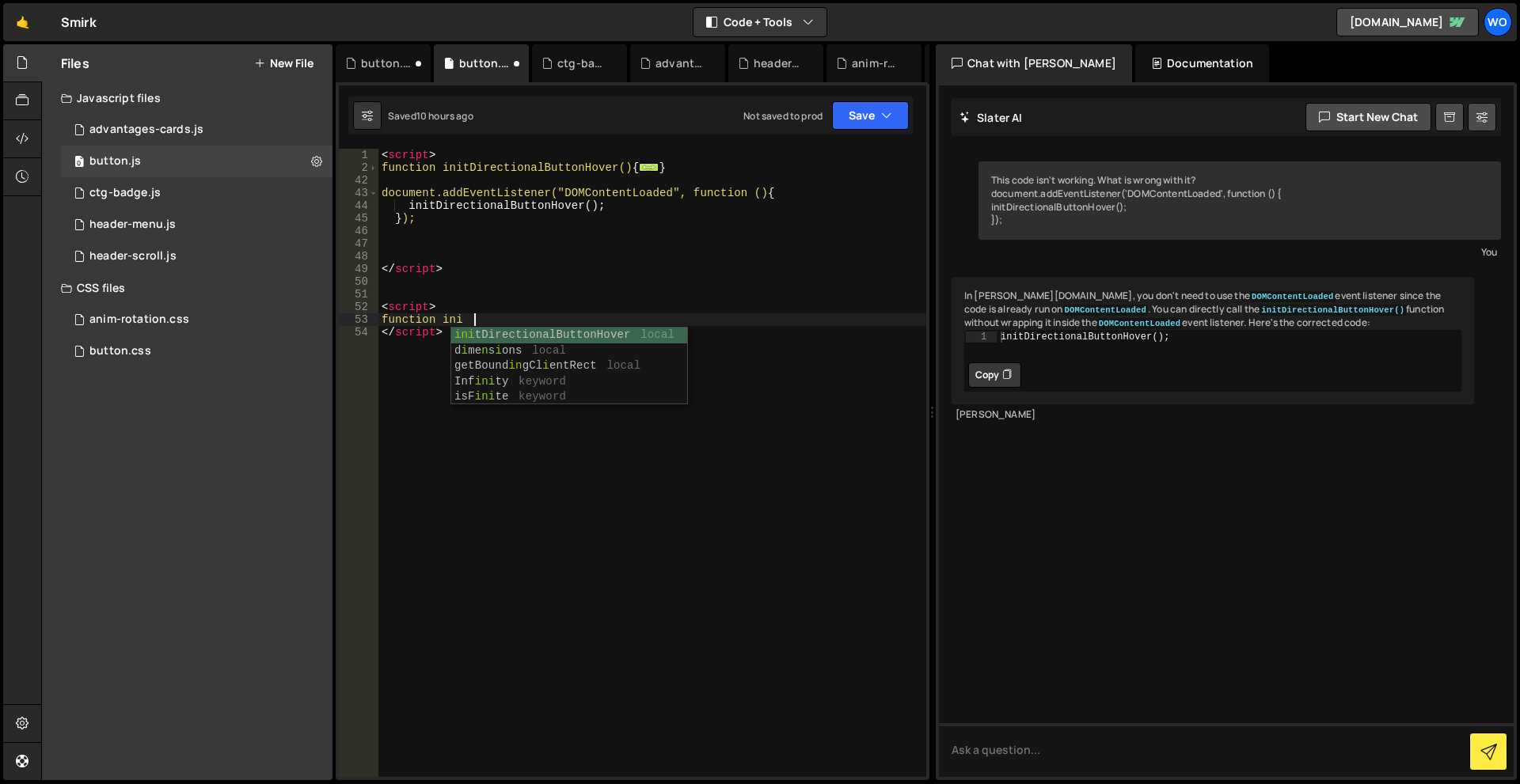
scroll to position [0, 6]
type textarea "function initDirectionalButtonHover"
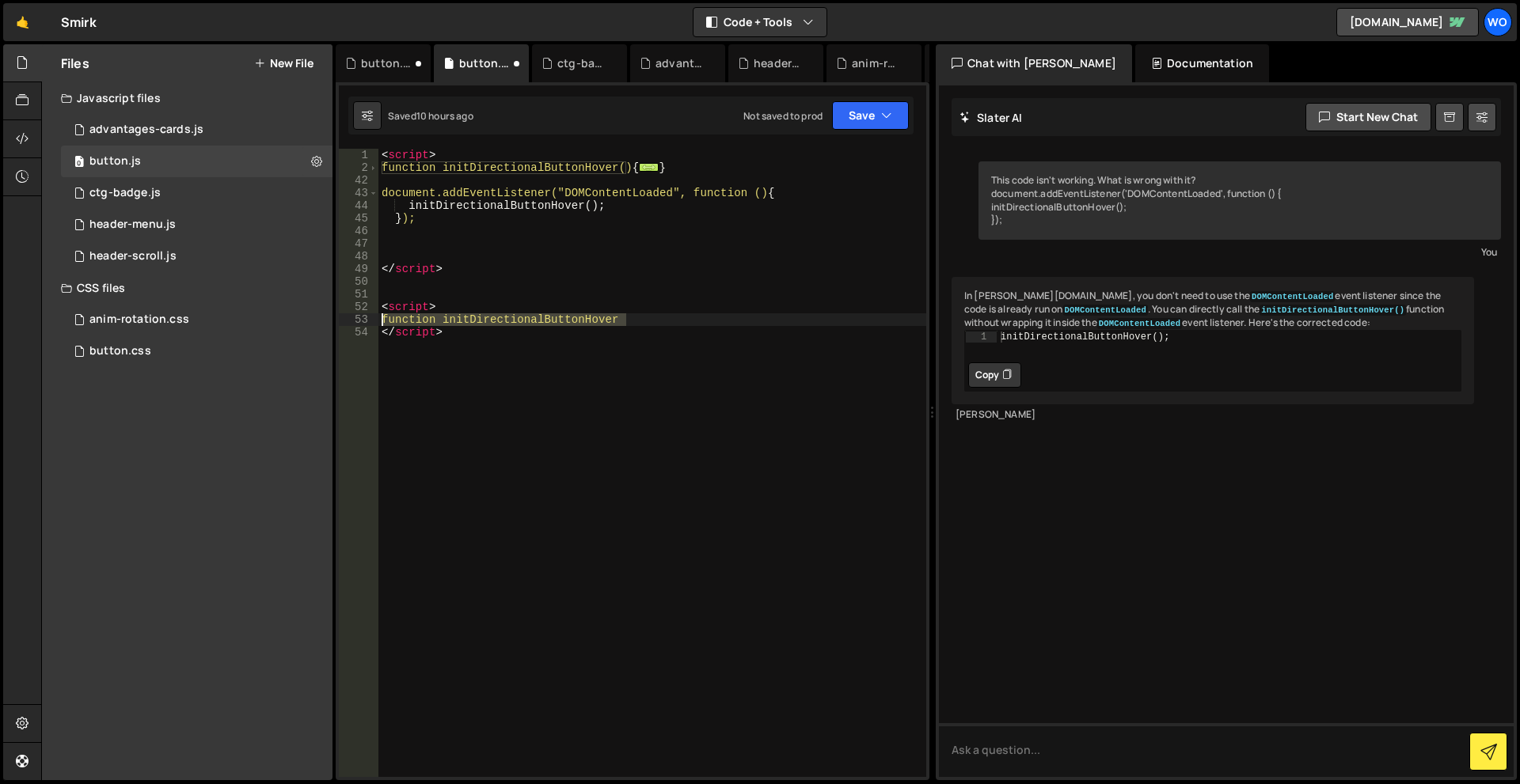
drag, startPoint x: 645, startPoint y: 323, endPoint x: 373, endPoint y: 319, distance: 272.0
click at [373, 319] on div "function initDirectionalButtonHover 1 2 42 43 44 45 46 47 48 49 50 51 52 53 54 …" at bounding box center [632, 463] width 588 height 629
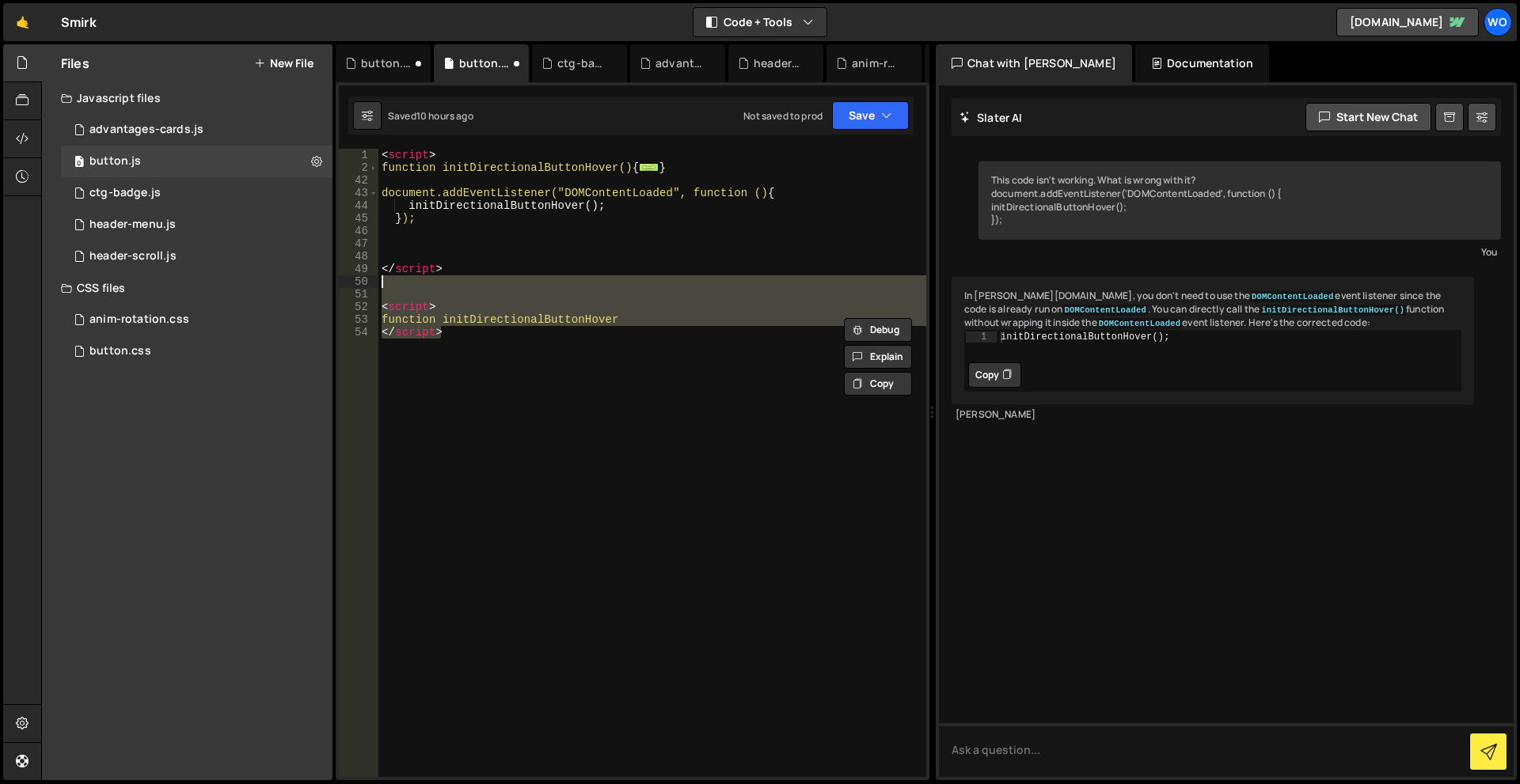
drag, startPoint x: 464, startPoint y: 335, endPoint x: 340, endPoint y: 279, distance: 136.1
click at [340, 279] on div "function initDirectionalButtonHover 1 2 42 43 44 45 46 47 48 49 50 51 52 53 54 …" at bounding box center [632, 463] width 588 height 629
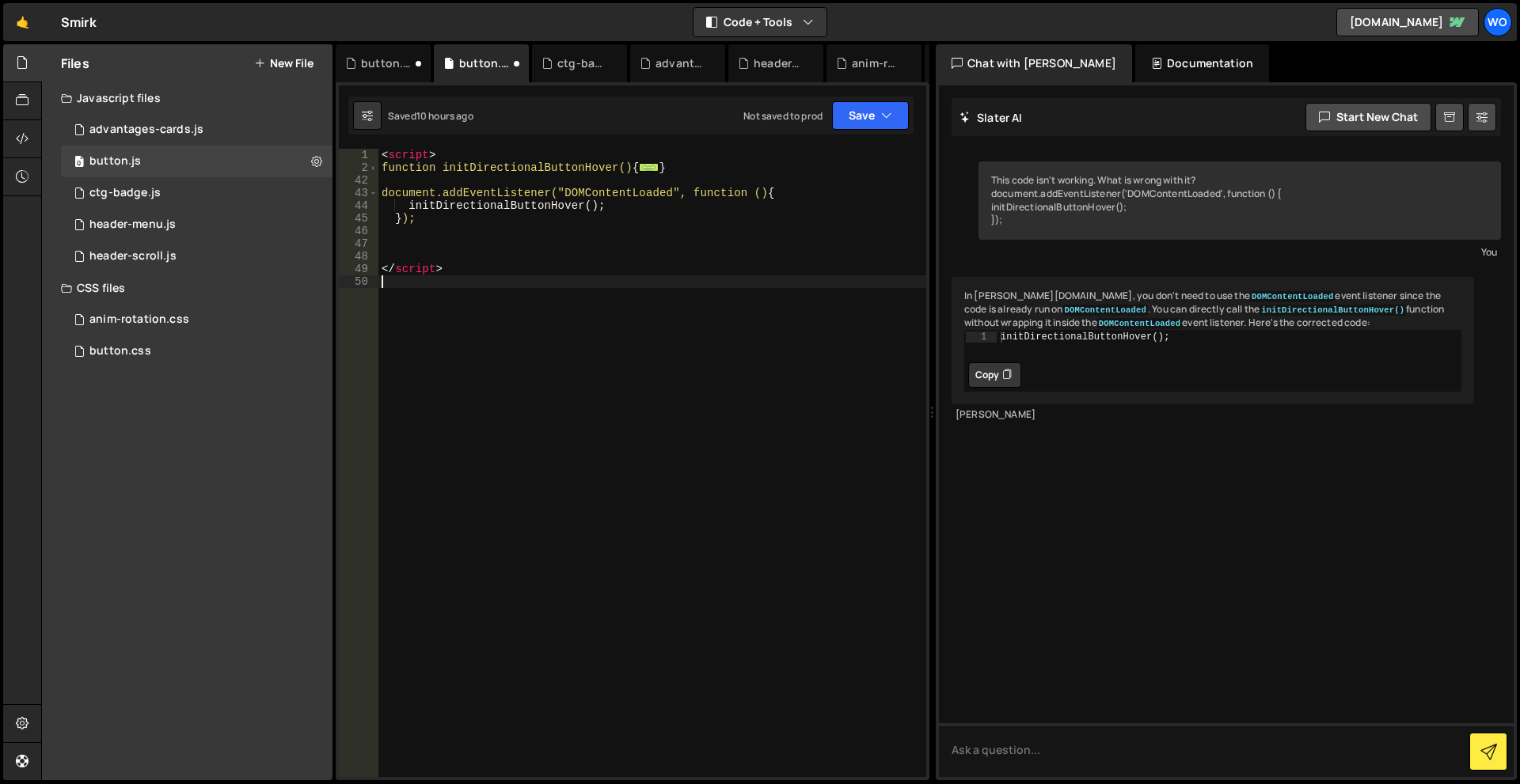
click at [414, 255] on div "< script > function initDirectionalButtonHover() { ... } document.addEventListe…" at bounding box center [652, 476] width 548 height 654
click at [894, 111] on button "Save" at bounding box center [870, 115] width 76 height 29
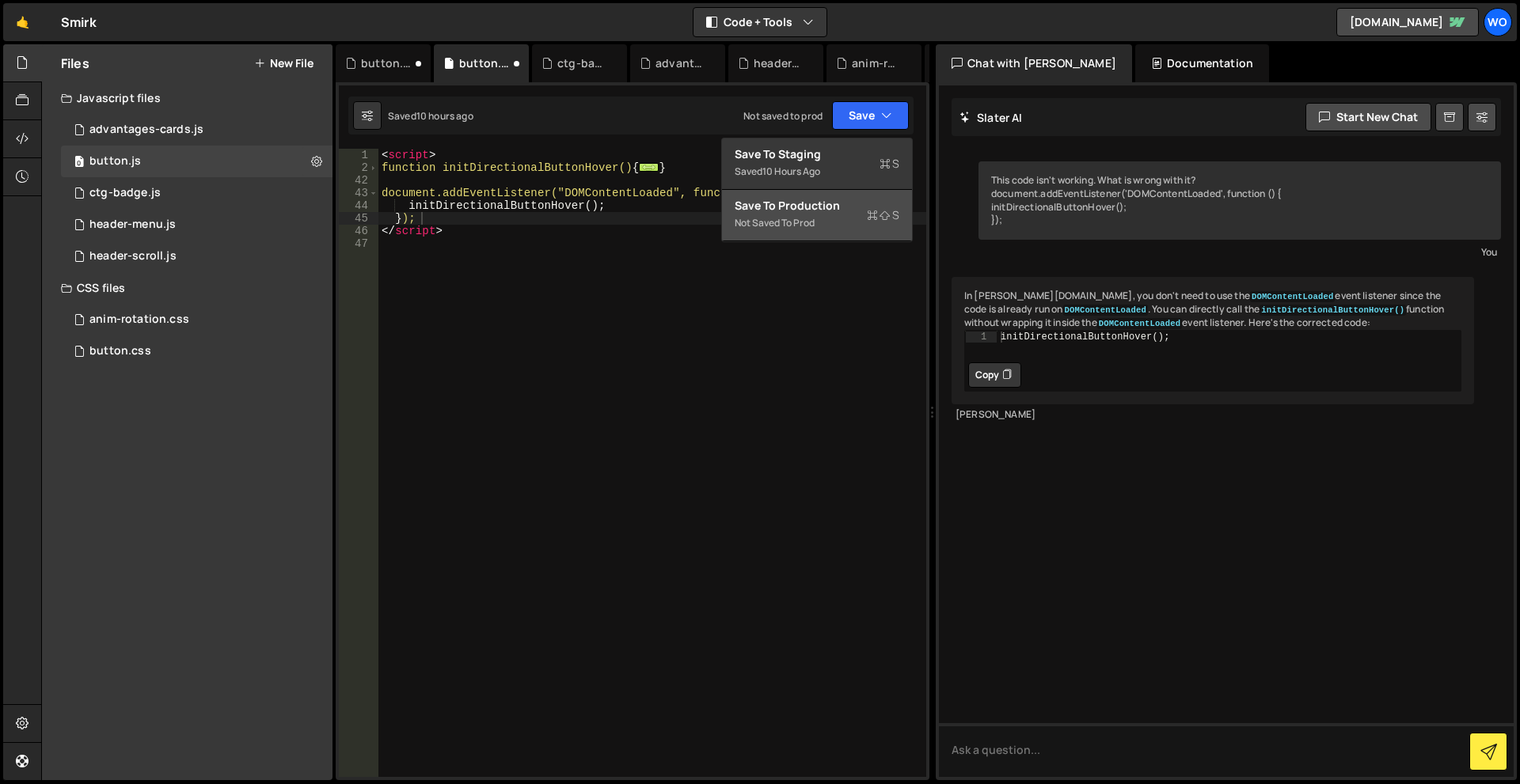
click at [859, 197] on div "Save to Production S" at bounding box center [817, 205] width 165 height 16
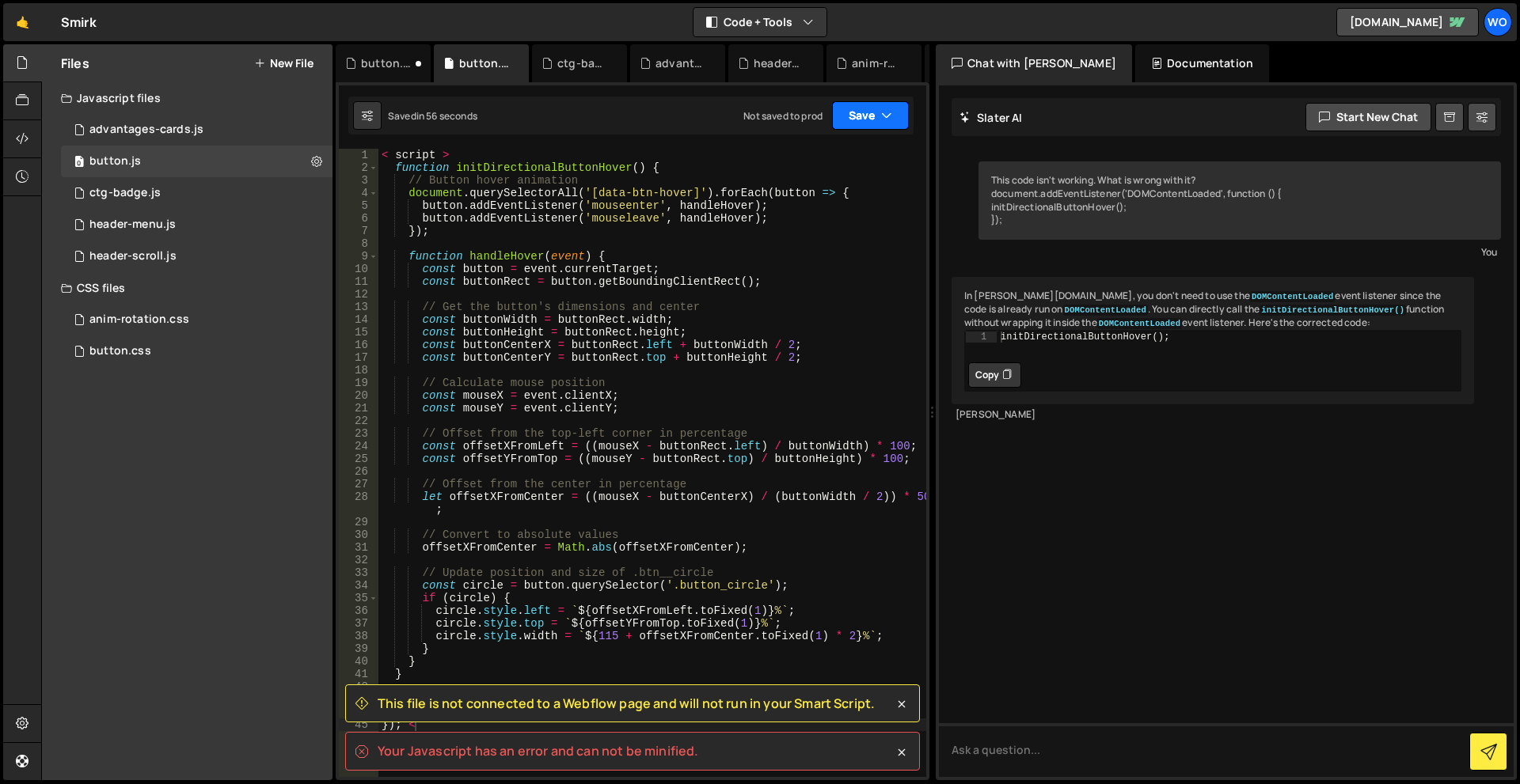
click at [873, 122] on button "Save" at bounding box center [870, 115] width 76 height 29
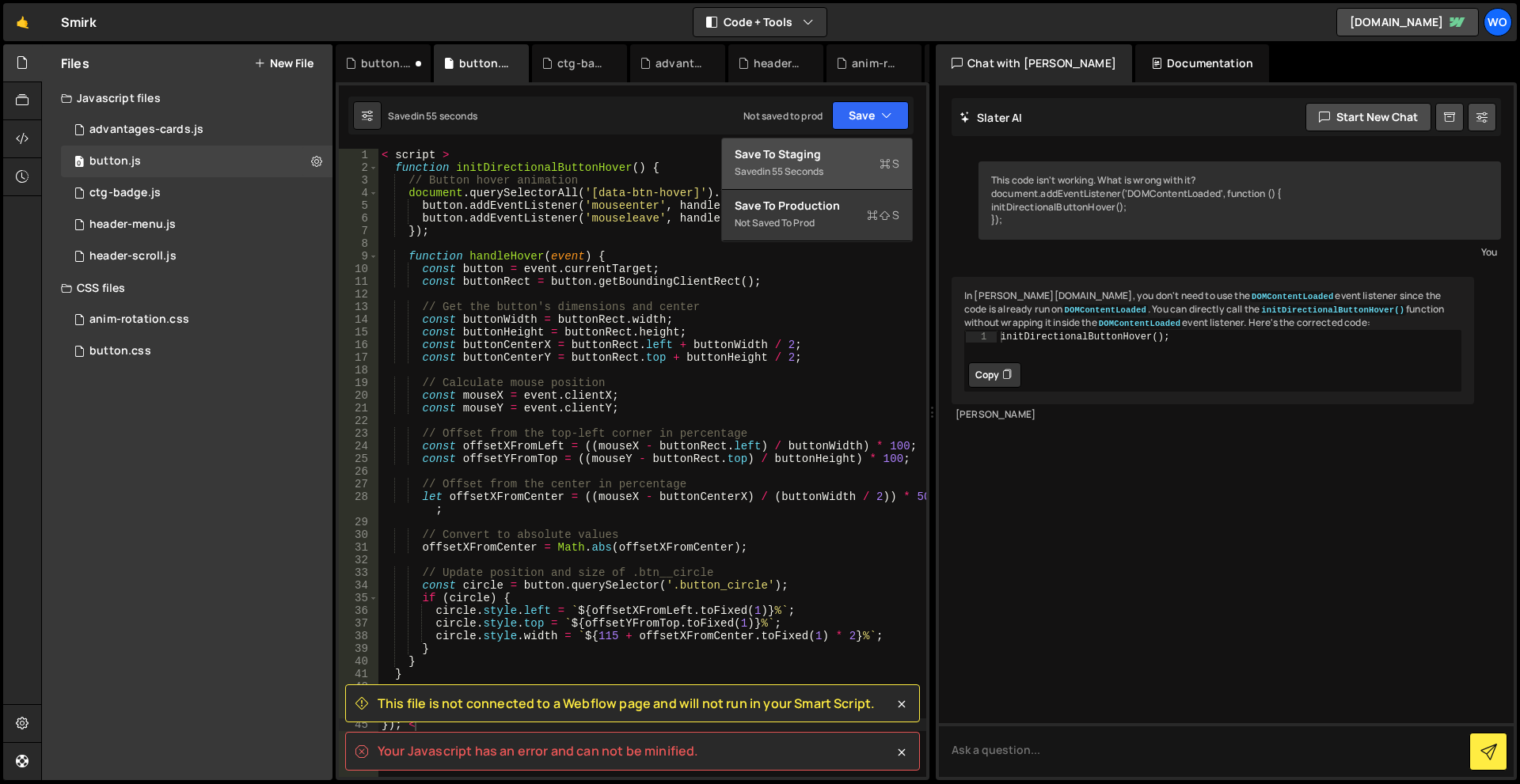
click at [851, 155] on div "Save to Staging S" at bounding box center [817, 154] width 165 height 16
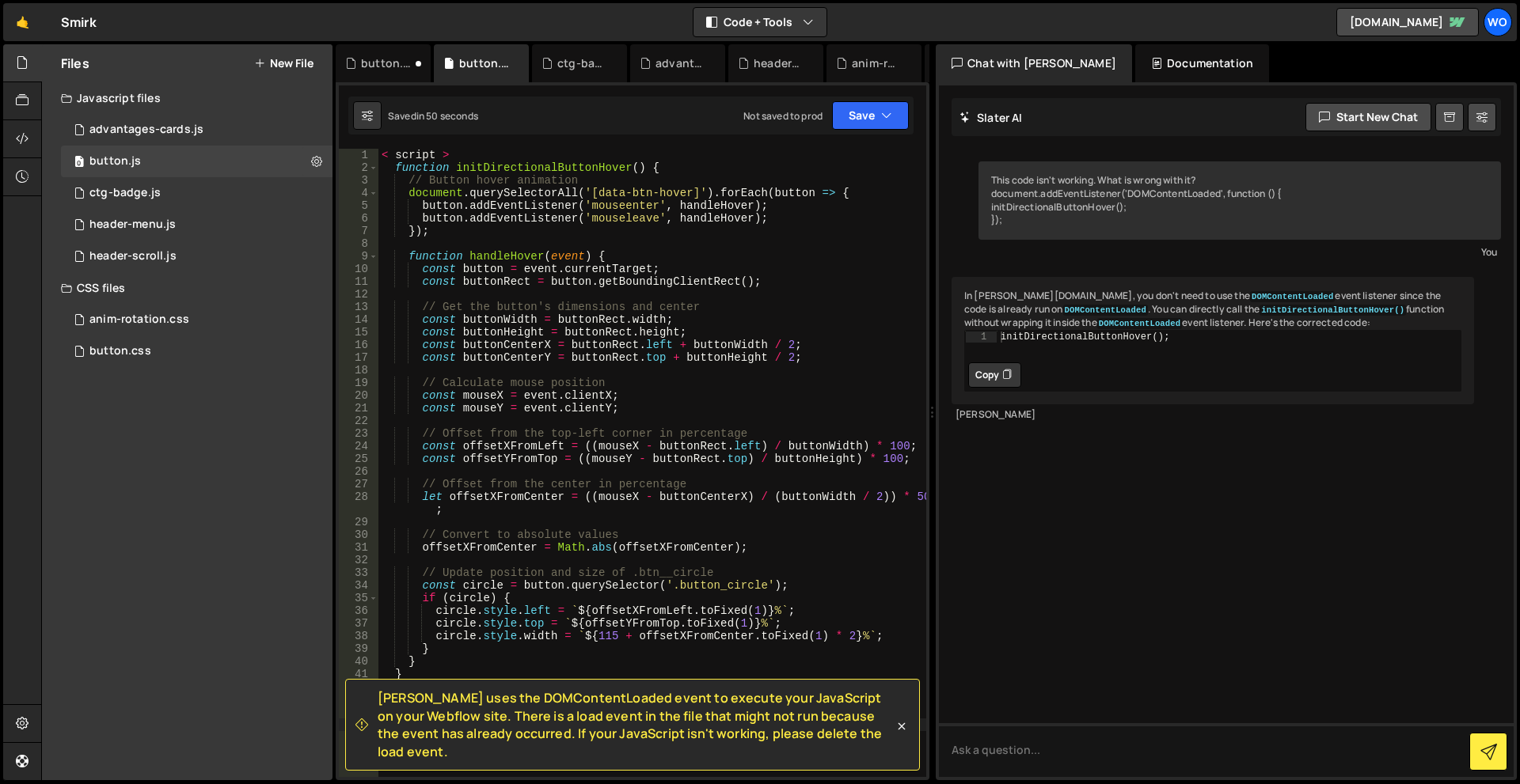
click at [441, 155] on div "< script > function initDirectionalButtonHover ( ) { // Button hover animation …" at bounding box center [652, 476] width 548 height 654
click at [393, 151] on div "< script > function initDirectionalButtonHover ( ) { // Button hover animation …" at bounding box center [652, 476] width 548 height 654
type textarea "<script>"
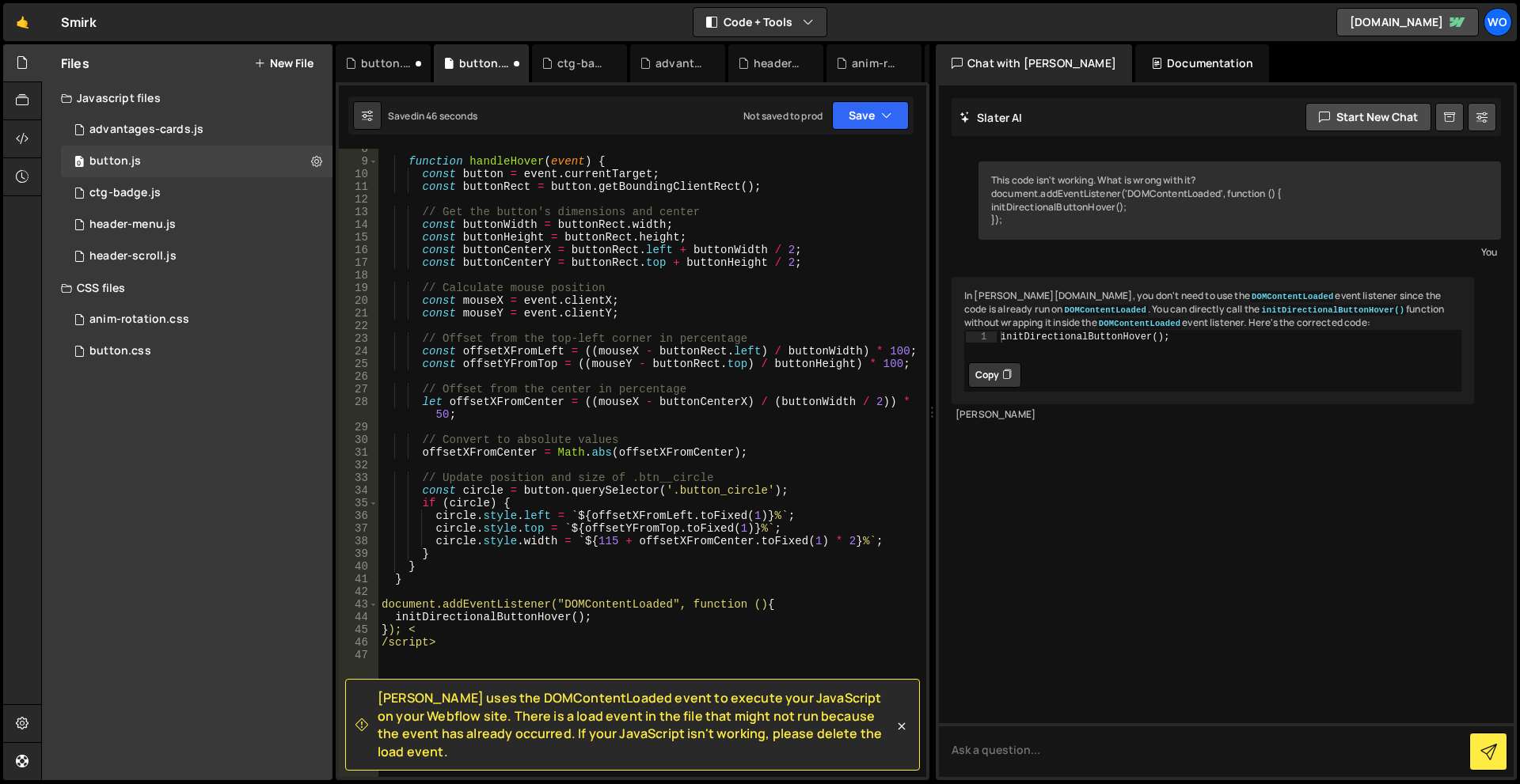
scroll to position [95, 0]
click at [533, 672] on div "function handleHover ( event ) { const button = event . currentTarget ; const b…" at bounding box center [648, 469] width 541 height 654
drag, startPoint x: 794, startPoint y: 607, endPoint x: 366, endPoint y: 606, distance: 428.0
click at [366, 606] on div "8 9 10 11 12 13 14 15 16 17 18 19 20 21 22 23 24 25 26 27 28 29 30 31 32 33 34 …" at bounding box center [632, 463] width 588 height 629
type textarea "document.addEventListener("DOMContentLoaded", function () {"
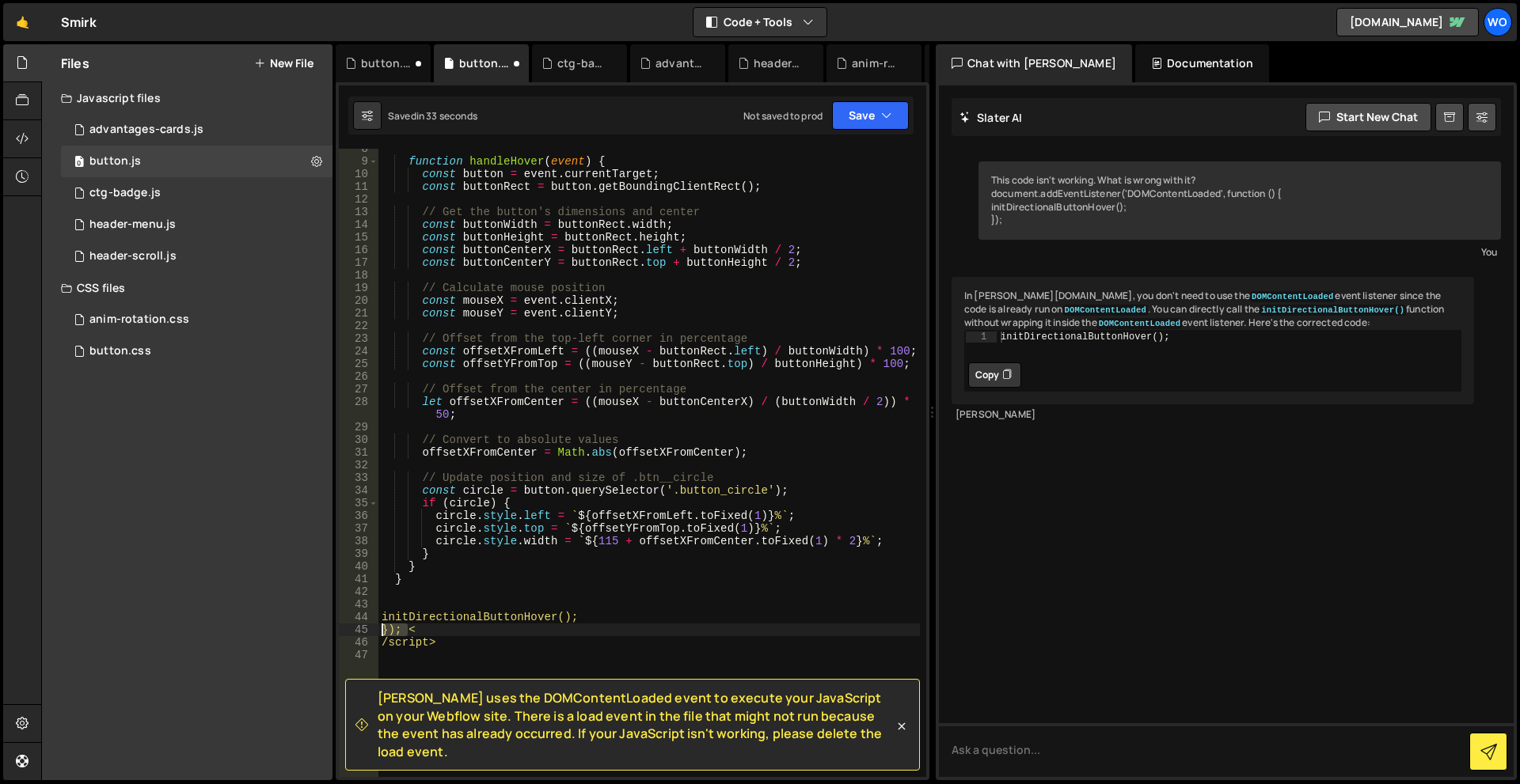
drag, startPoint x: 407, startPoint y: 629, endPoint x: 356, endPoint y: 626, distance: 51.1
click at [356, 626] on div "8 9 10 11 12 13 14 15 16 17 18 19 20 21 22 23 24 25 26 27 28 29 30 31 32 33 34 …" at bounding box center [632, 463] width 588 height 629
click at [379, 645] on div "function handleHover ( event ) { const button = event . currentTarget ; const b…" at bounding box center [648, 469] width 541 height 654
click at [383, 629] on div "function handleHover ( event ) { const button = event . currentTarget ; const b…" at bounding box center [648, 469] width 541 height 654
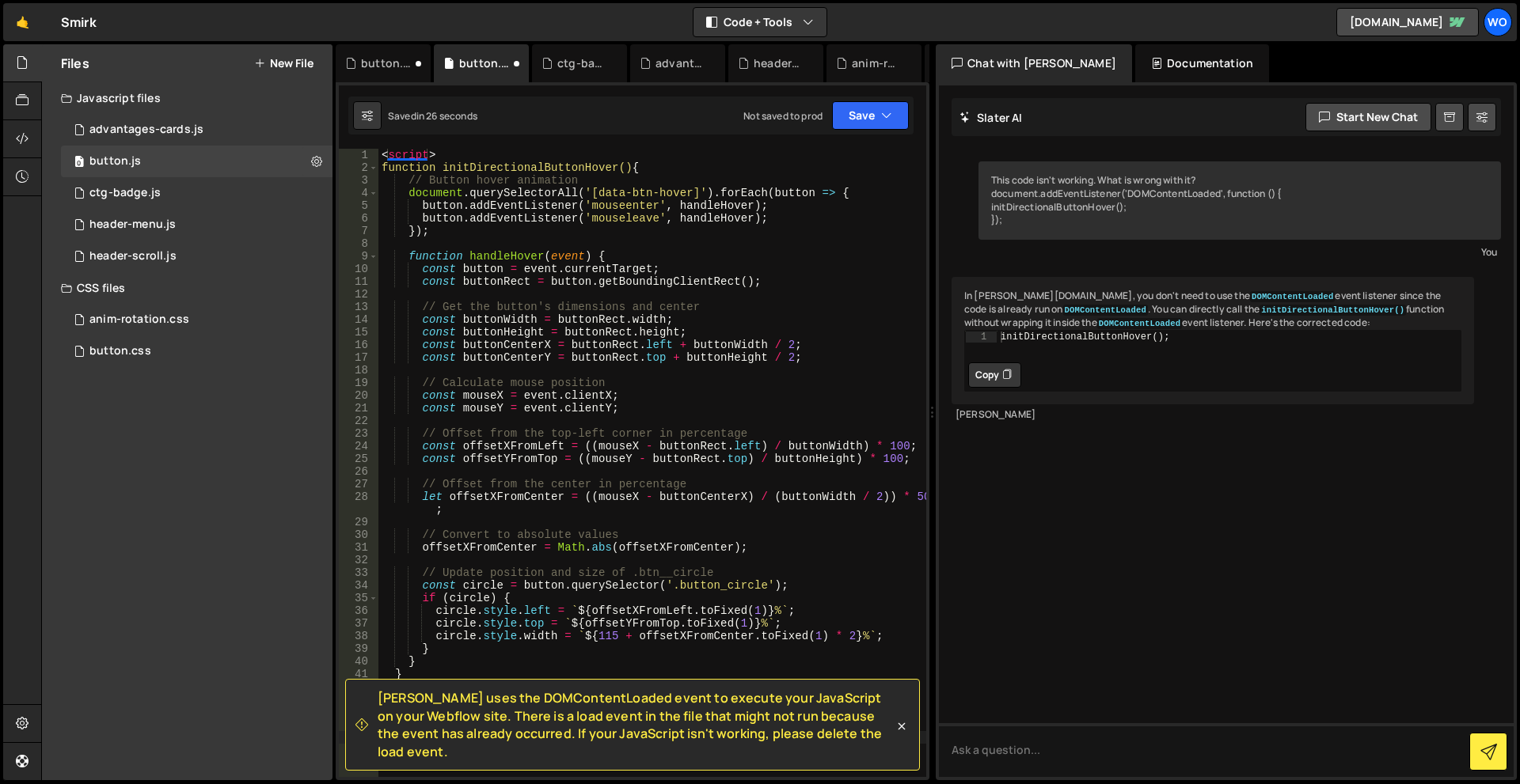
click at [852, 228] on div "< script > function initDirectionalButtonHover() { // Button hover animation do…" at bounding box center [652, 476] width 548 height 654
click at [371, 166] on span at bounding box center [373, 168] width 8 height 13
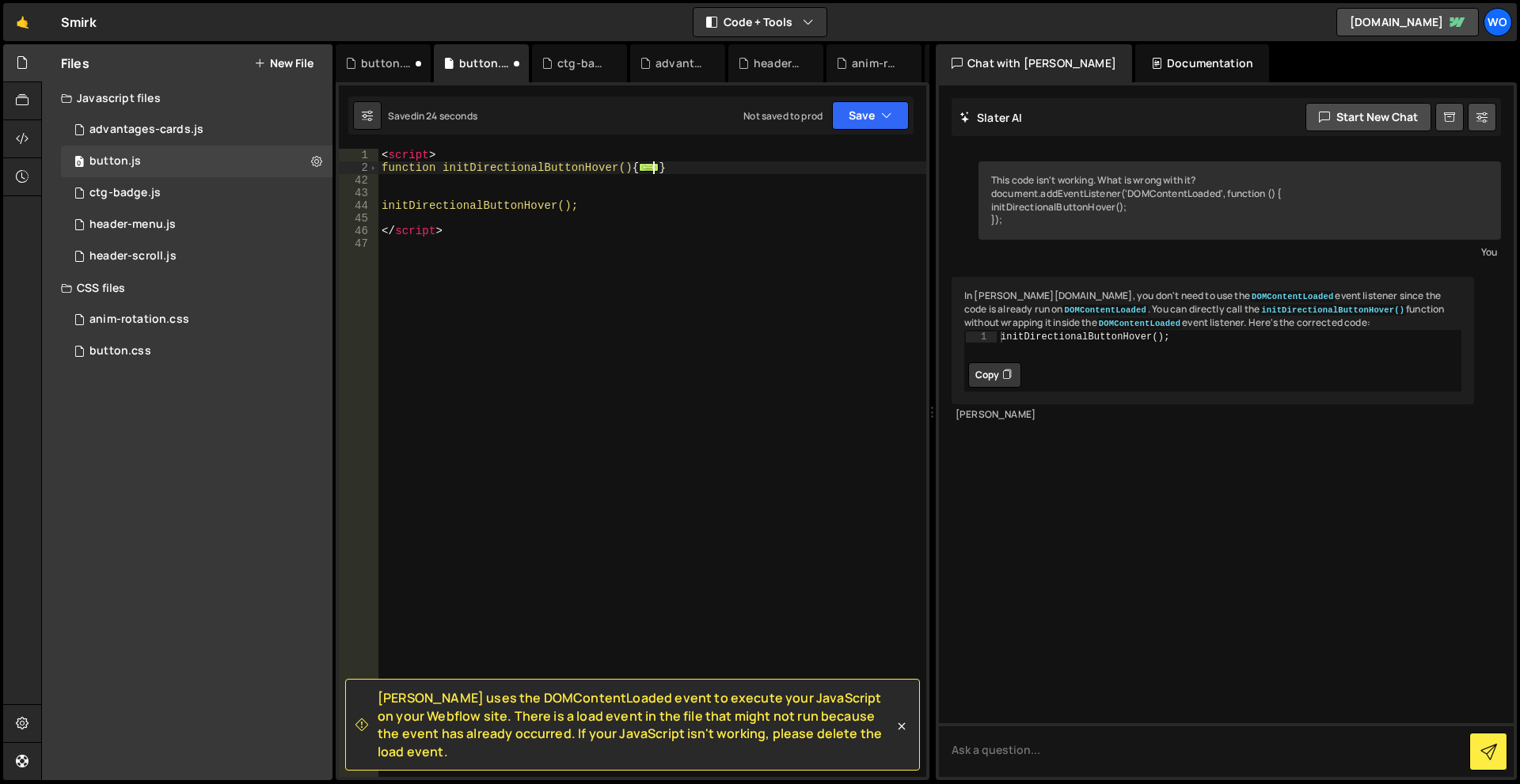
click at [577, 235] on div "< script > function initDirectionalButtonHover() { ... } initDirectionalButtonH…" at bounding box center [652, 476] width 548 height 654
click at [461, 166] on div "< script > function initDirectionalButtonHover() { ... } initDirectionalButtonH…" at bounding box center [652, 476] width 548 height 654
type textarea "function initDirectionalButtonHover() {"
click at [468, 216] on div "< script > function initDirectionalButtonHover() { ... } initDirectionalButtonH…" at bounding box center [652, 476] width 548 height 654
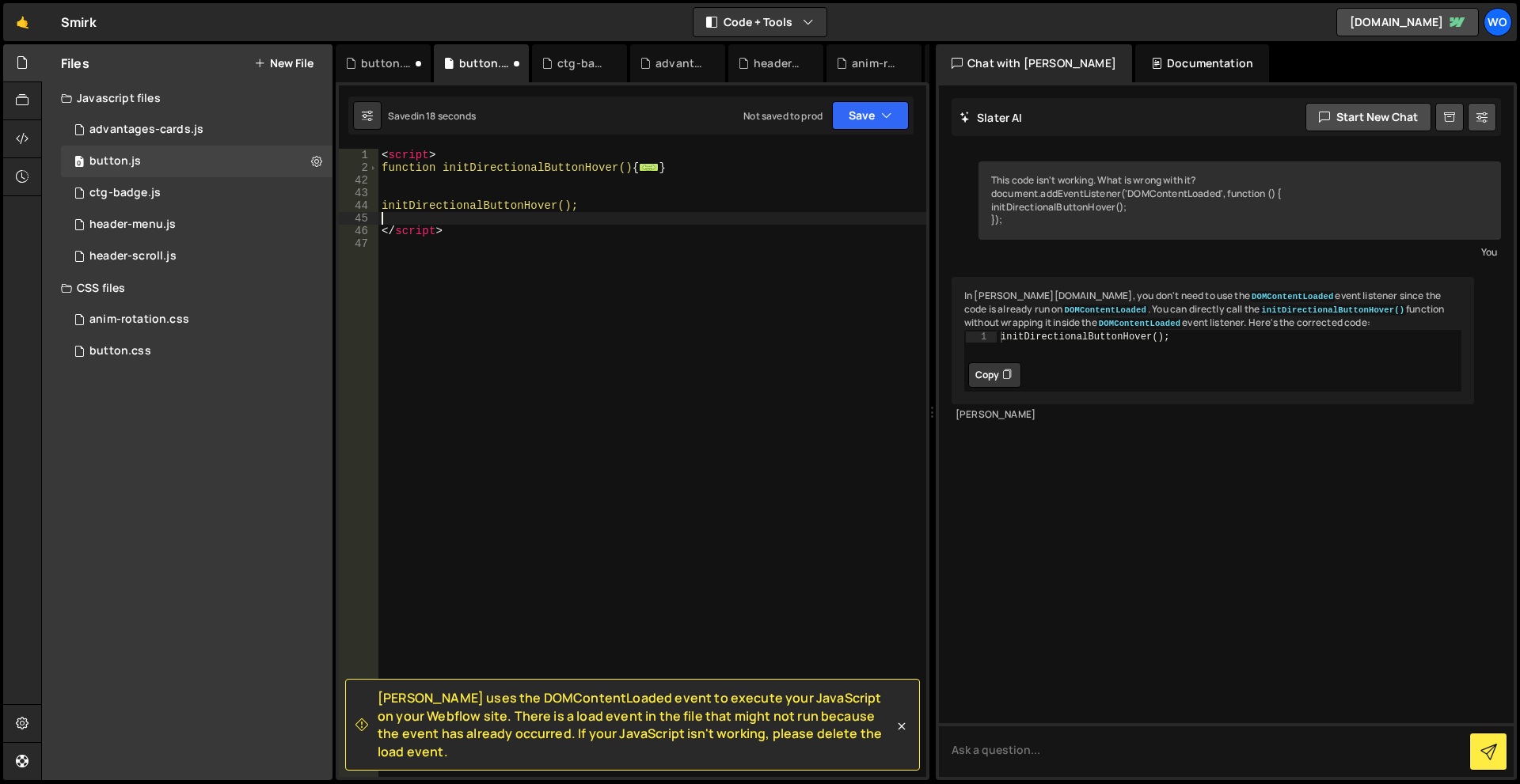
scroll to position [0, 0]
click at [879, 111] on button "Save" at bounding box center [870, 115] width 76 height 29
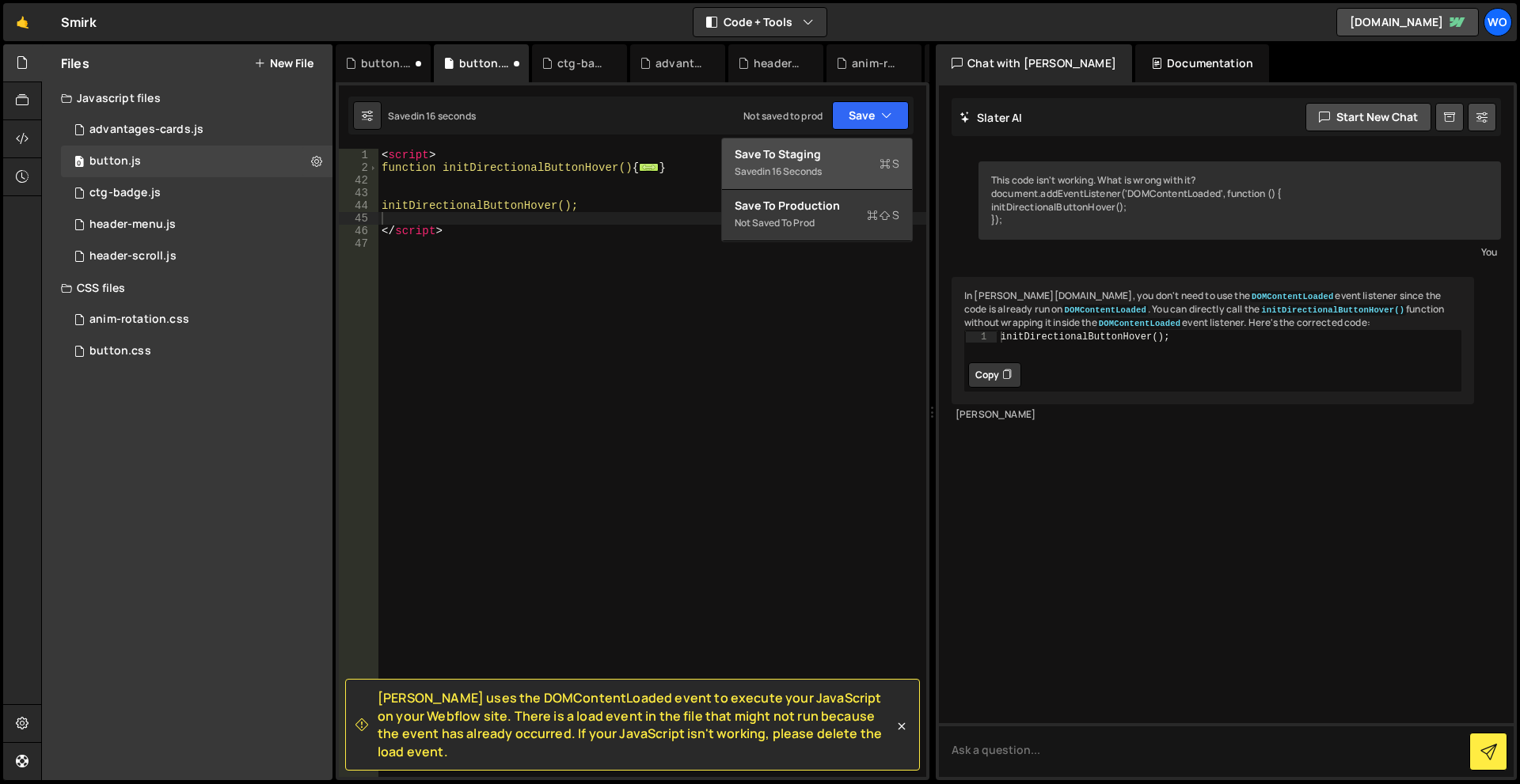
click at [875, 154] on div "Save to Staging S" at bounding box center [817, 154] width 165 height 16
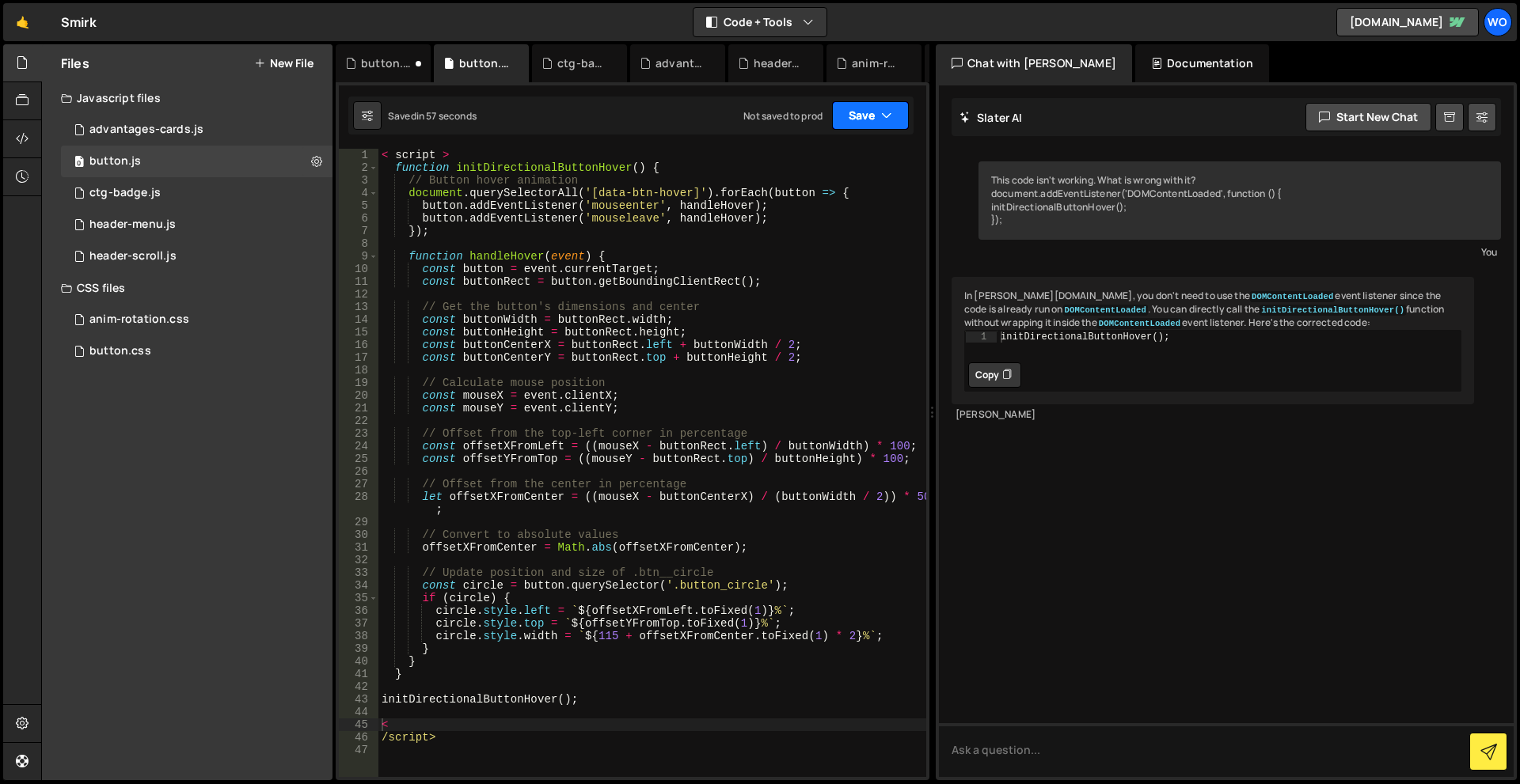
click at [874, 108] on button "Save" at bounding box center [870, 115] width 76 height 29
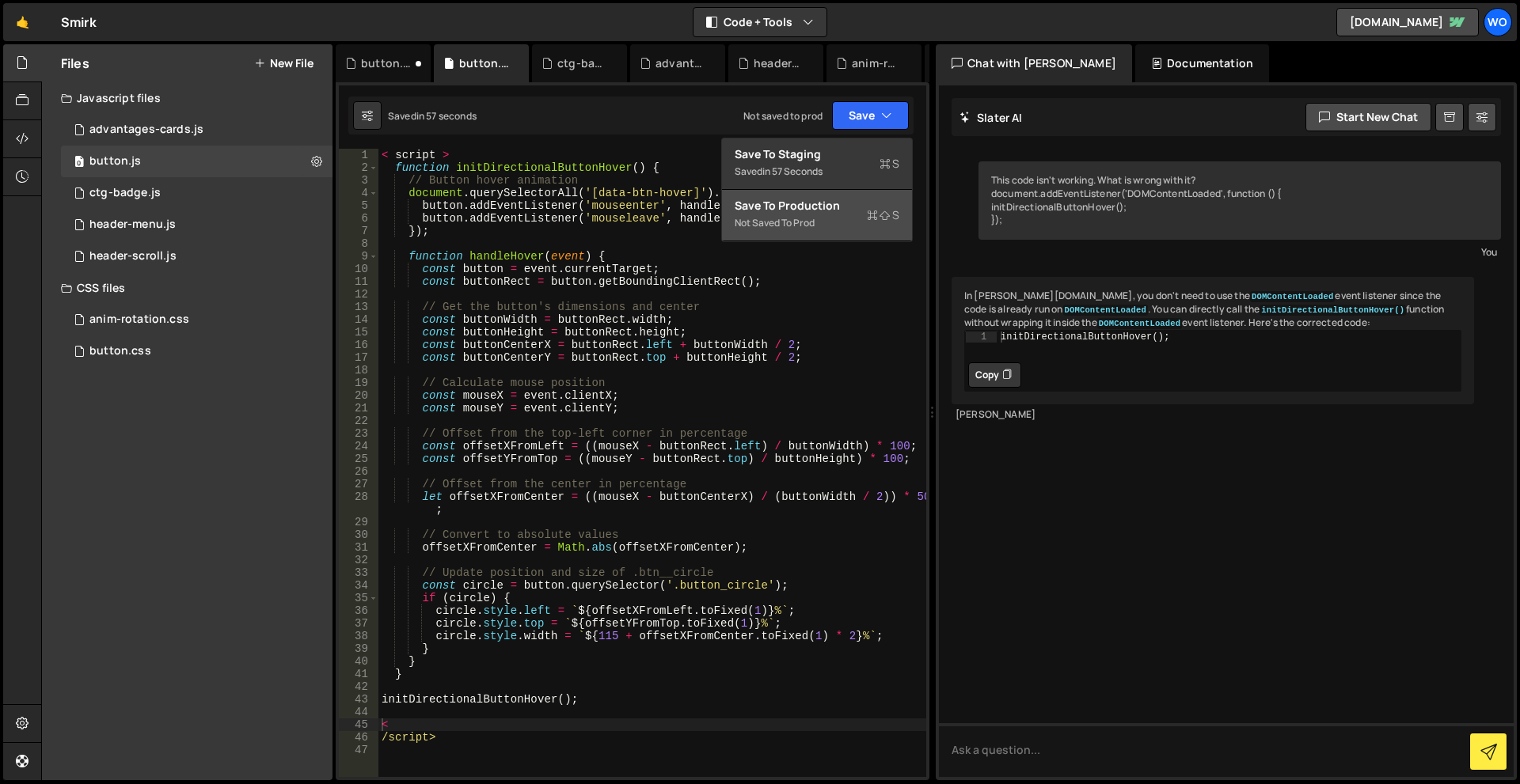
click at [852, 196] on button "Save to Production S Not saved to prod" at bounding box center [817, 215] width 190 height 51
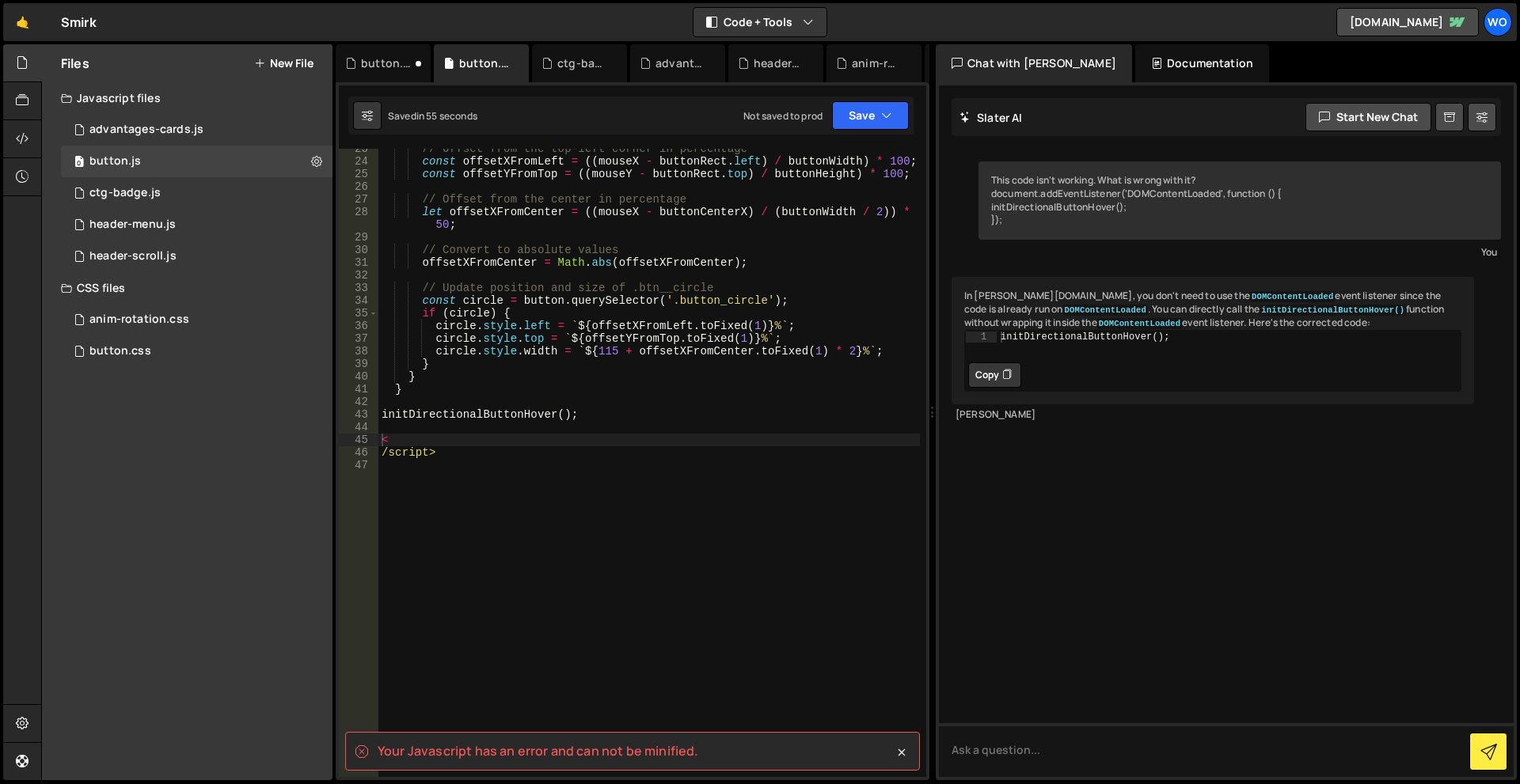
scroll to position [288, 0]
click at [488, 478] on div "// Offset from the top-left corner in percentage const offsetXFromLeft = (( mou…" at bounding box center [648, 466] width 541 height 654
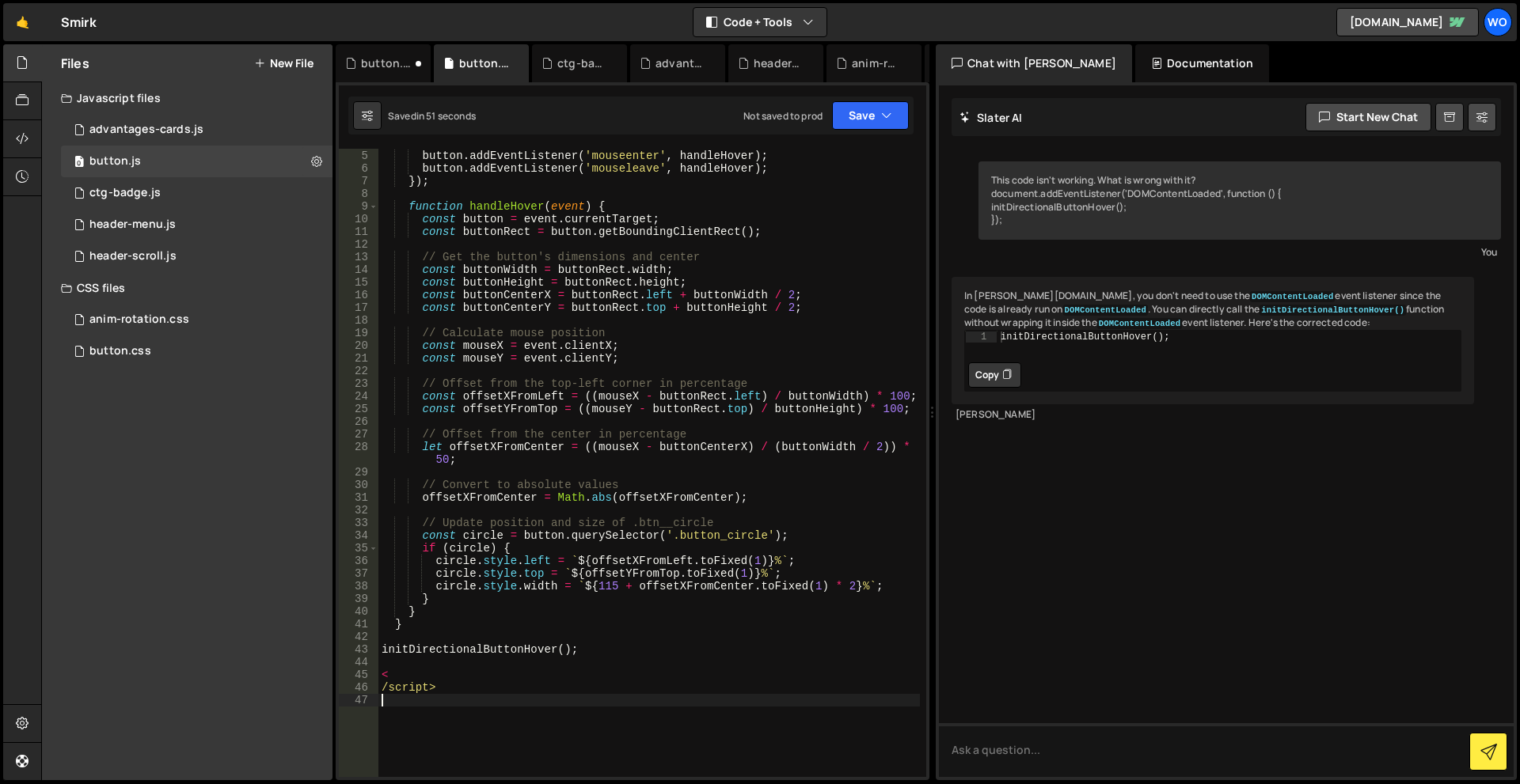
scroll to position [0, 0]
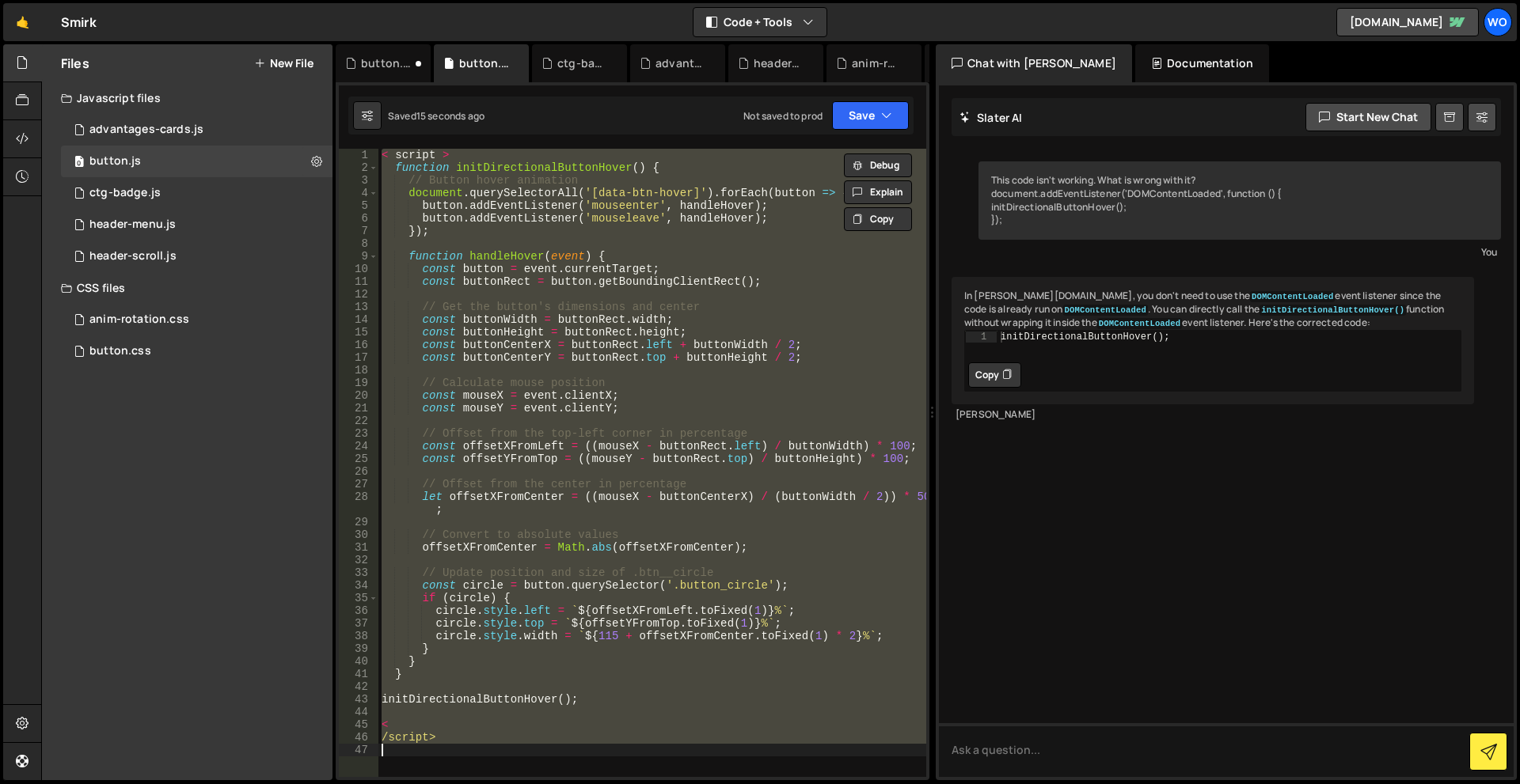
click at [646, 402] on div "< script > function initDirectionalButtonHover ( ) { // Button hover animation …" at bounding box center [652, 463] width 548 height 629
paste textarea "</script>"
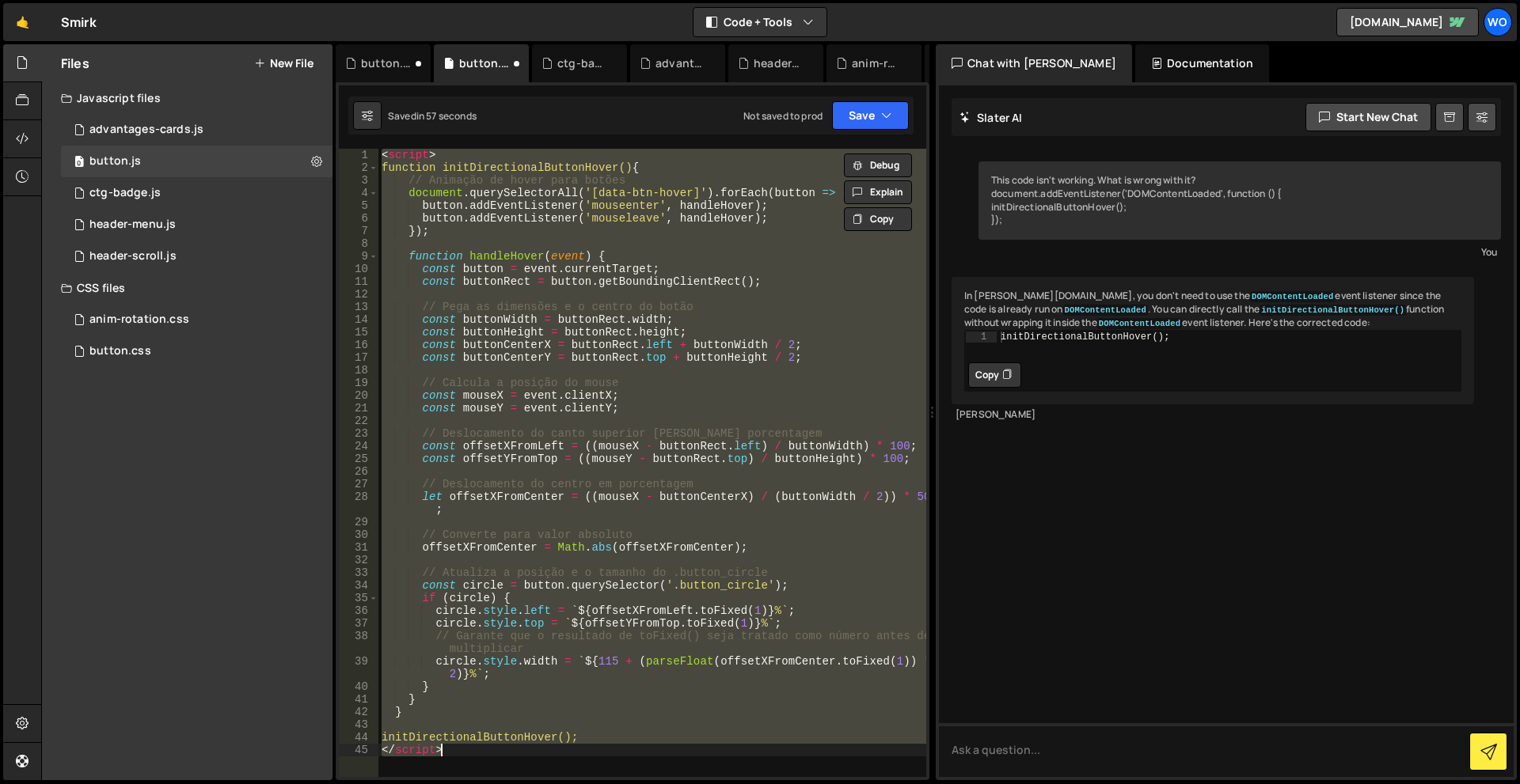
click at [604, 767] on div "< script > function initDirectionalButtonHover() { // Animação de hover para bo…" at bounding box center [652, 463] width 548 height 629
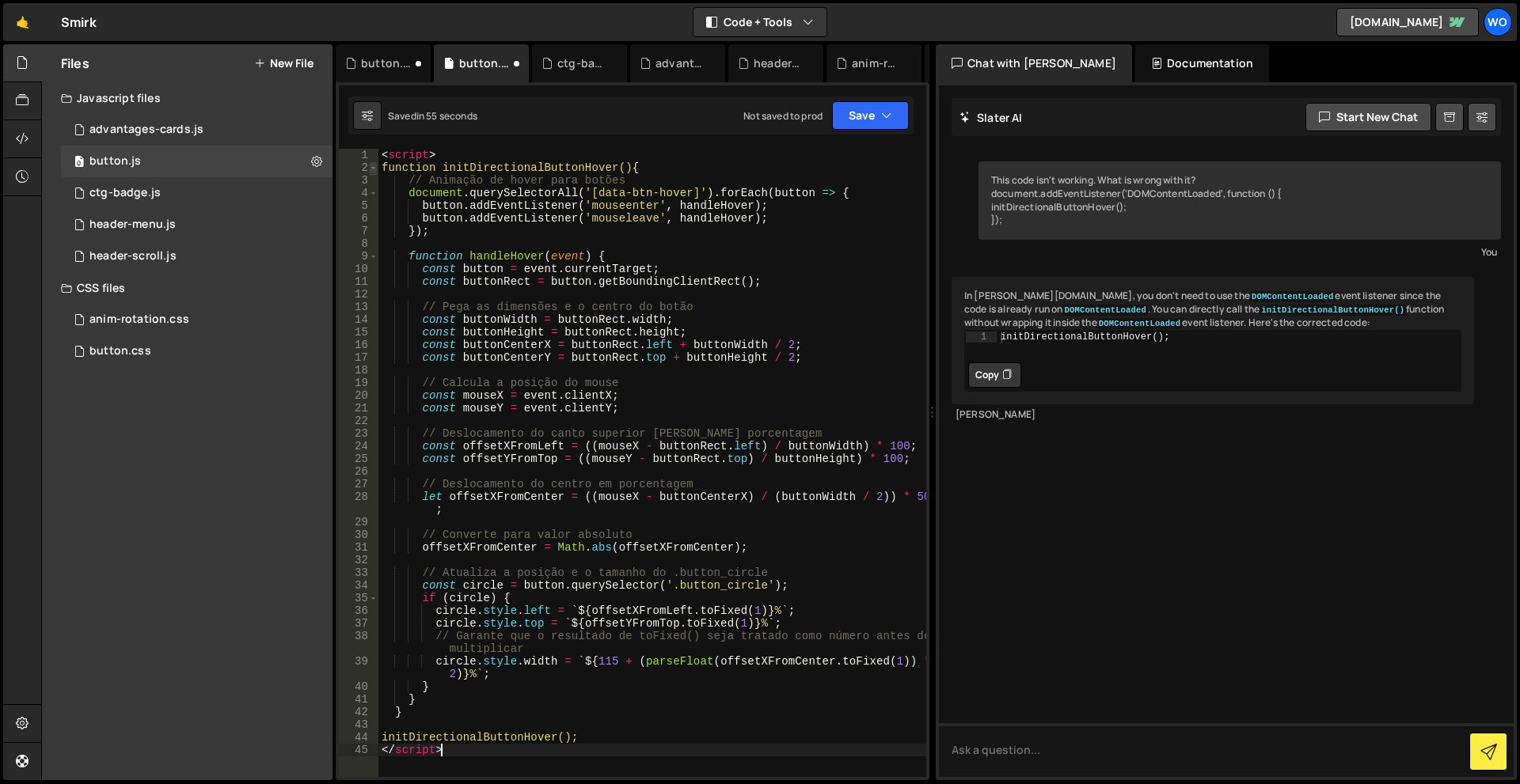
click at [373, 169] on span at bounding box center [373, 168] width 8 height 13
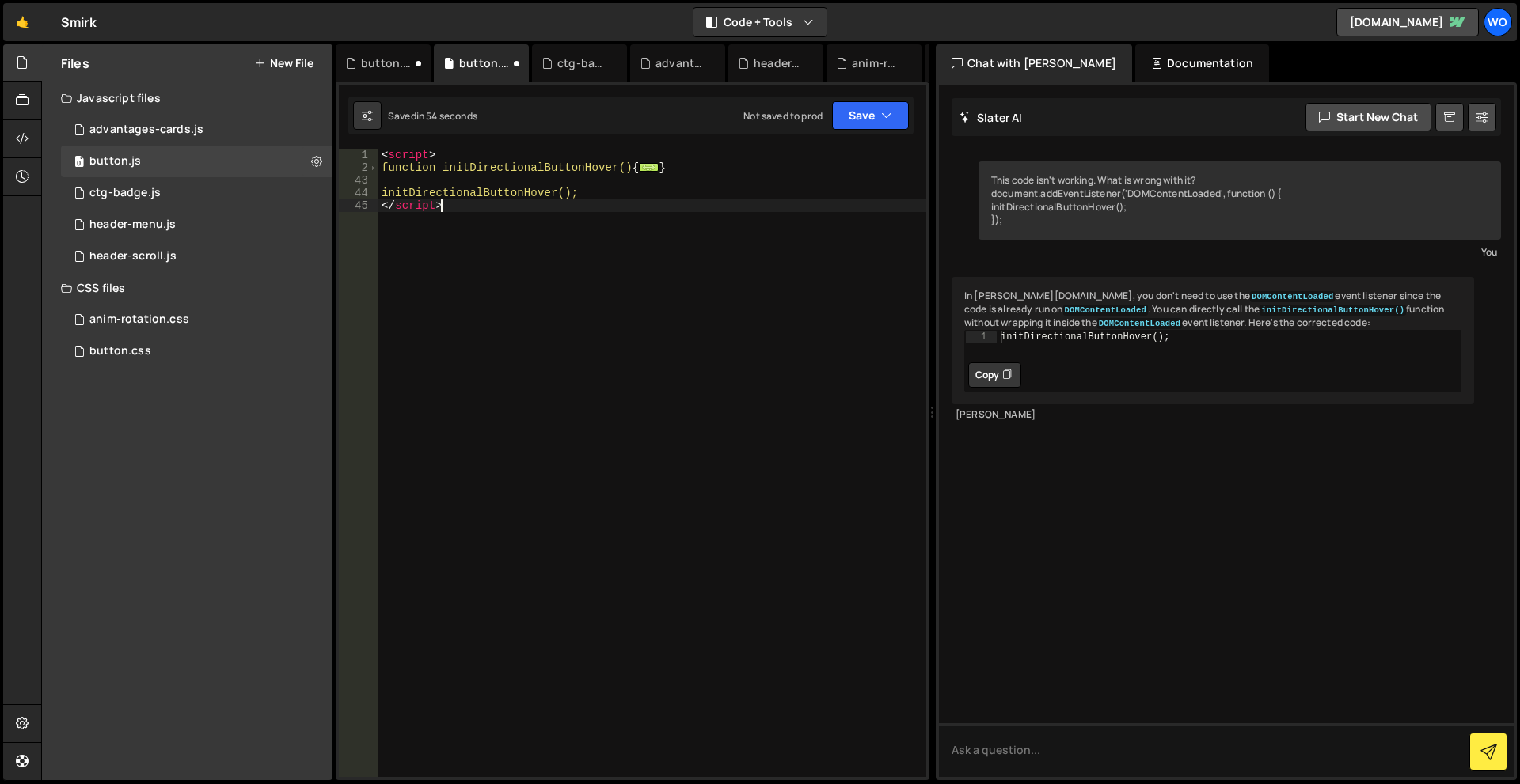
click at [539, 274] on div "< script > function initDirectionalButtonHover() { ... } initDirectionalButtonH…" at bounding box center [652, 476] width 548 height 654
click at [882, 119] on icon "button" at bounding box center [887, 115] width 11 height 16
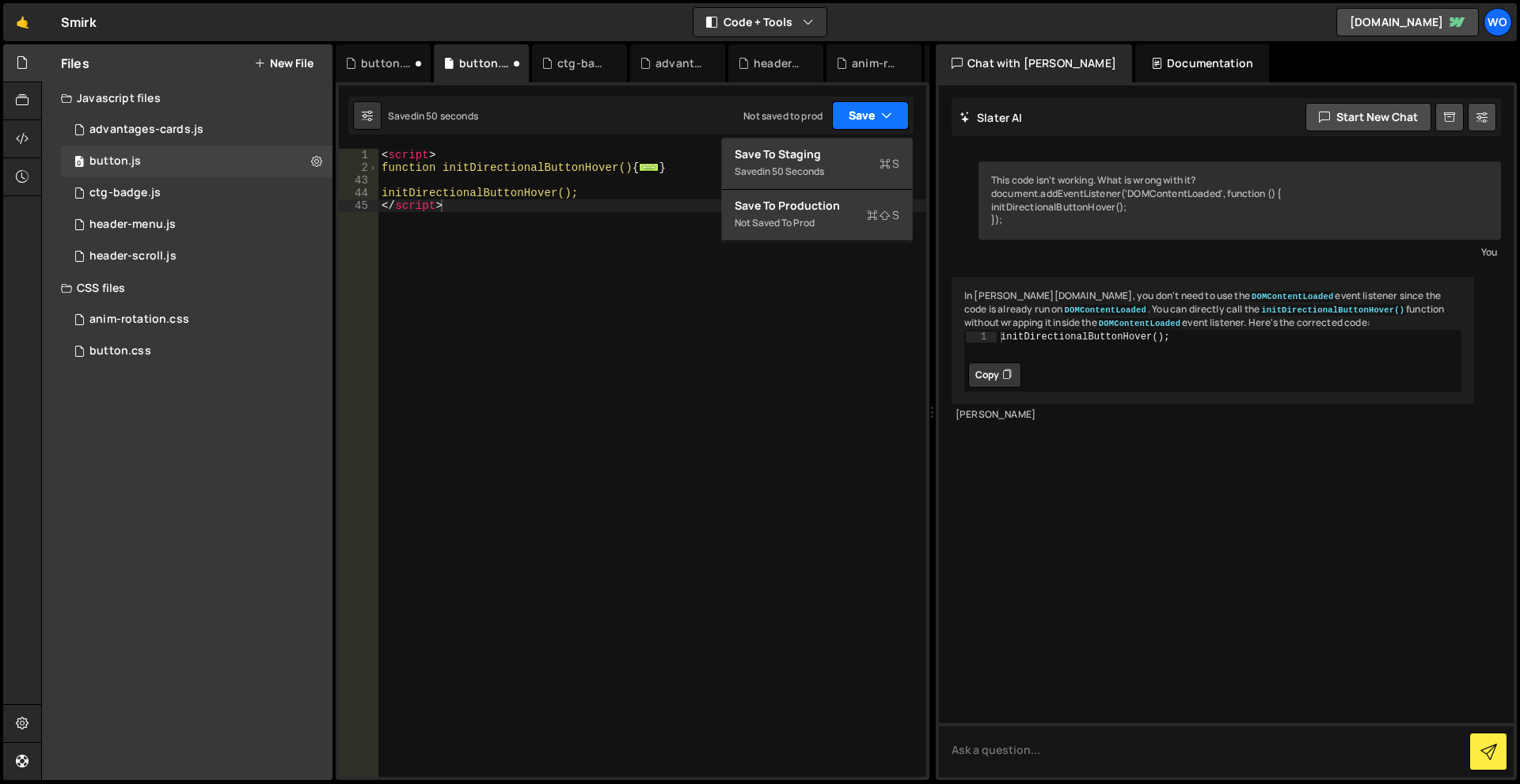
click at [882, 119] on icon "button" at bounding box center [887, 115] width 11 height 16
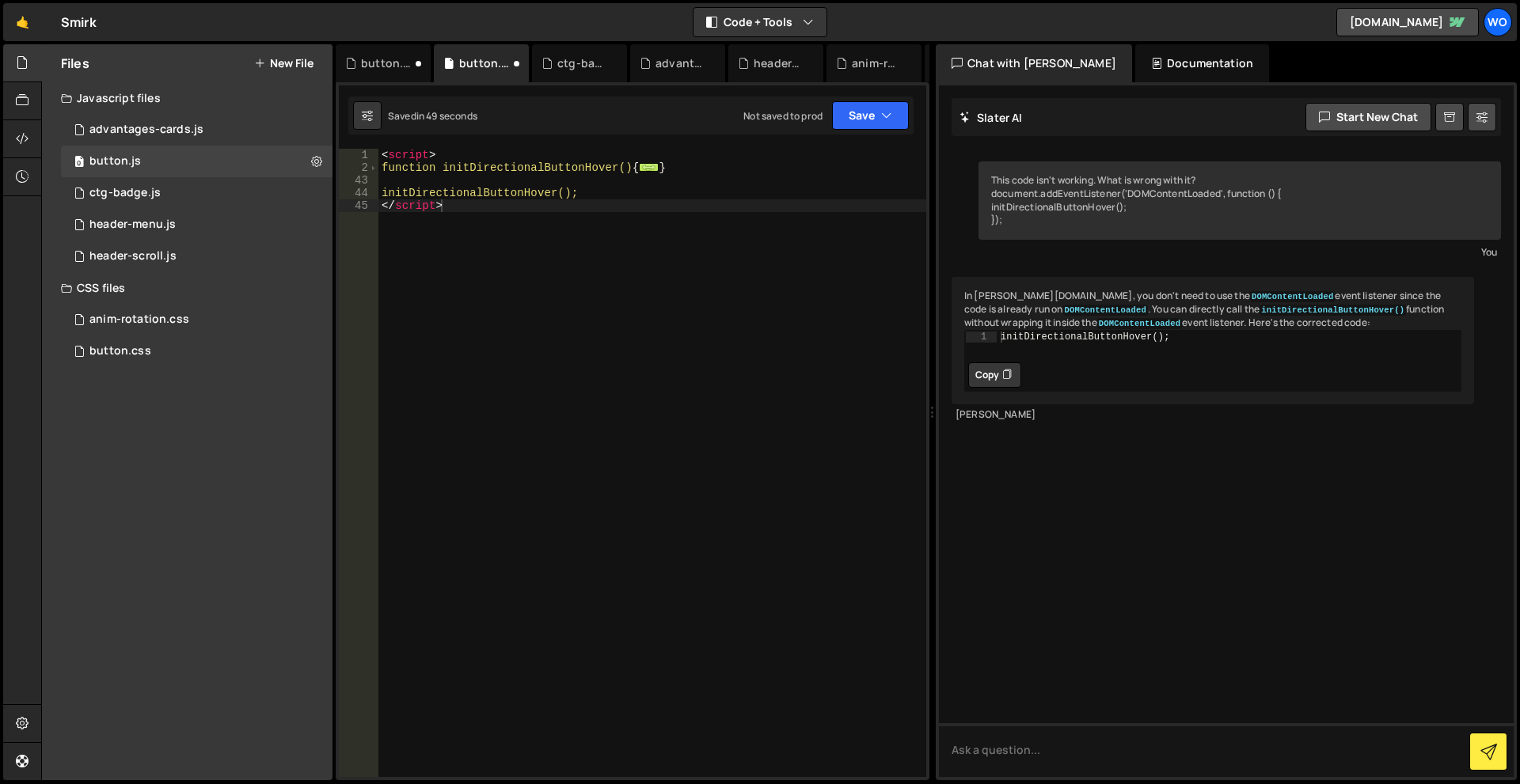
click at [449, 235] on div "< script > function initDirectionalButtonHover() { ... } initDirectionalButtonH…" at bounding box center [652, 476] width 548 height 654
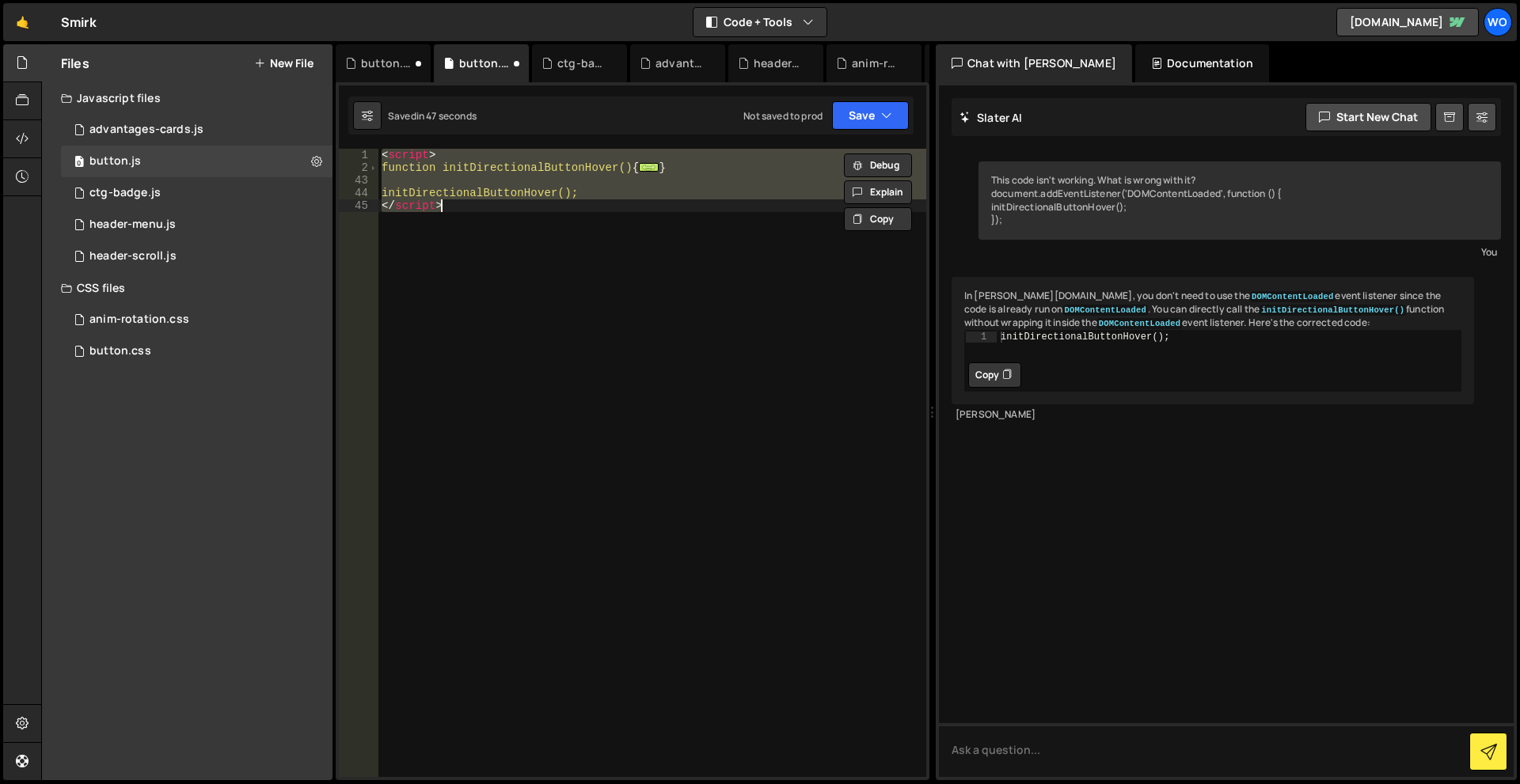
click at [462, 308] on div "< script > function initDirectionalButtonHover() { ... } initDirectionalButtonH…" at bounding box center [652, 463] width 548 height 629
type textarea "</script>"
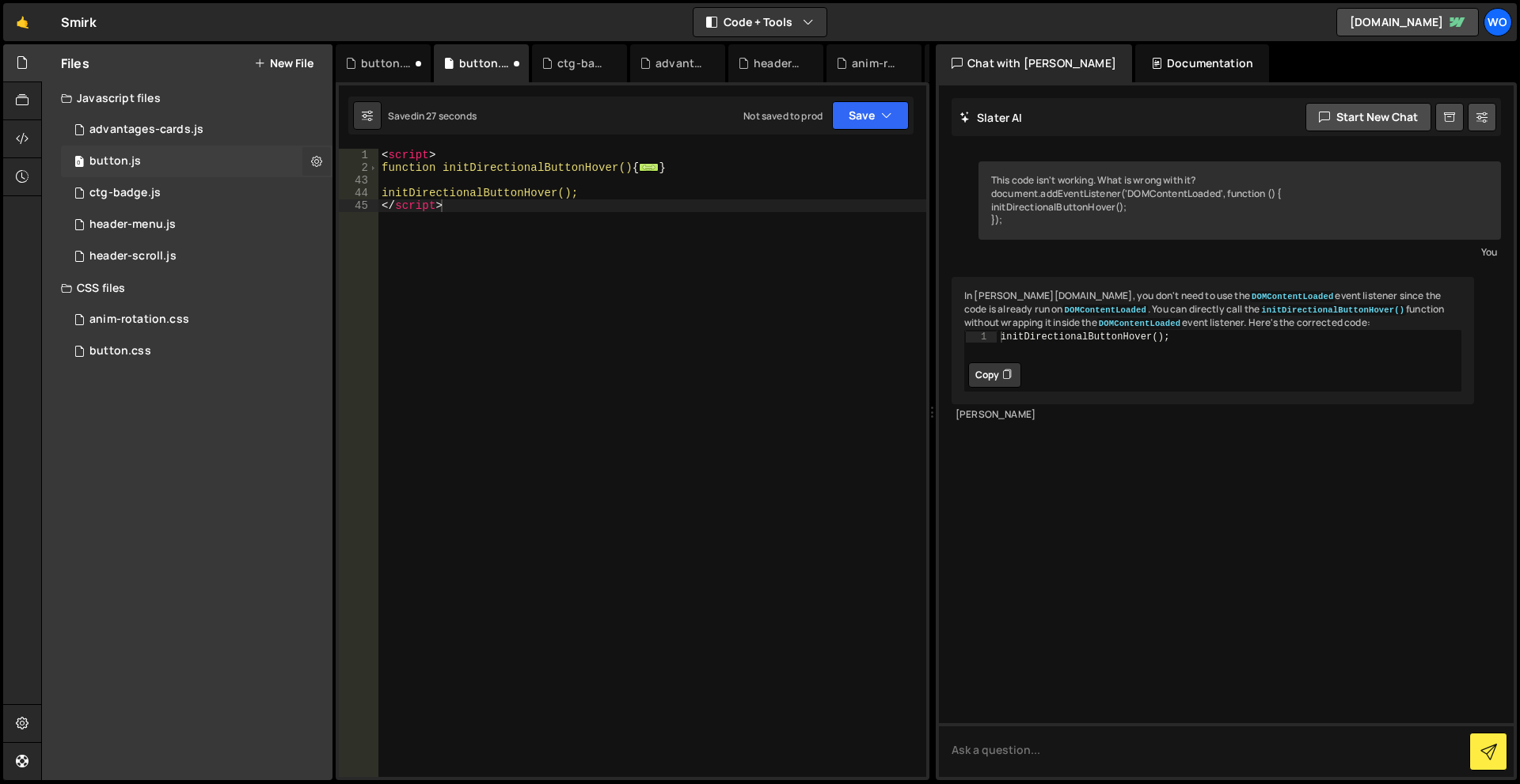
click at [311, 158] on icon at bounding box center [317, 161] width 11 height 15
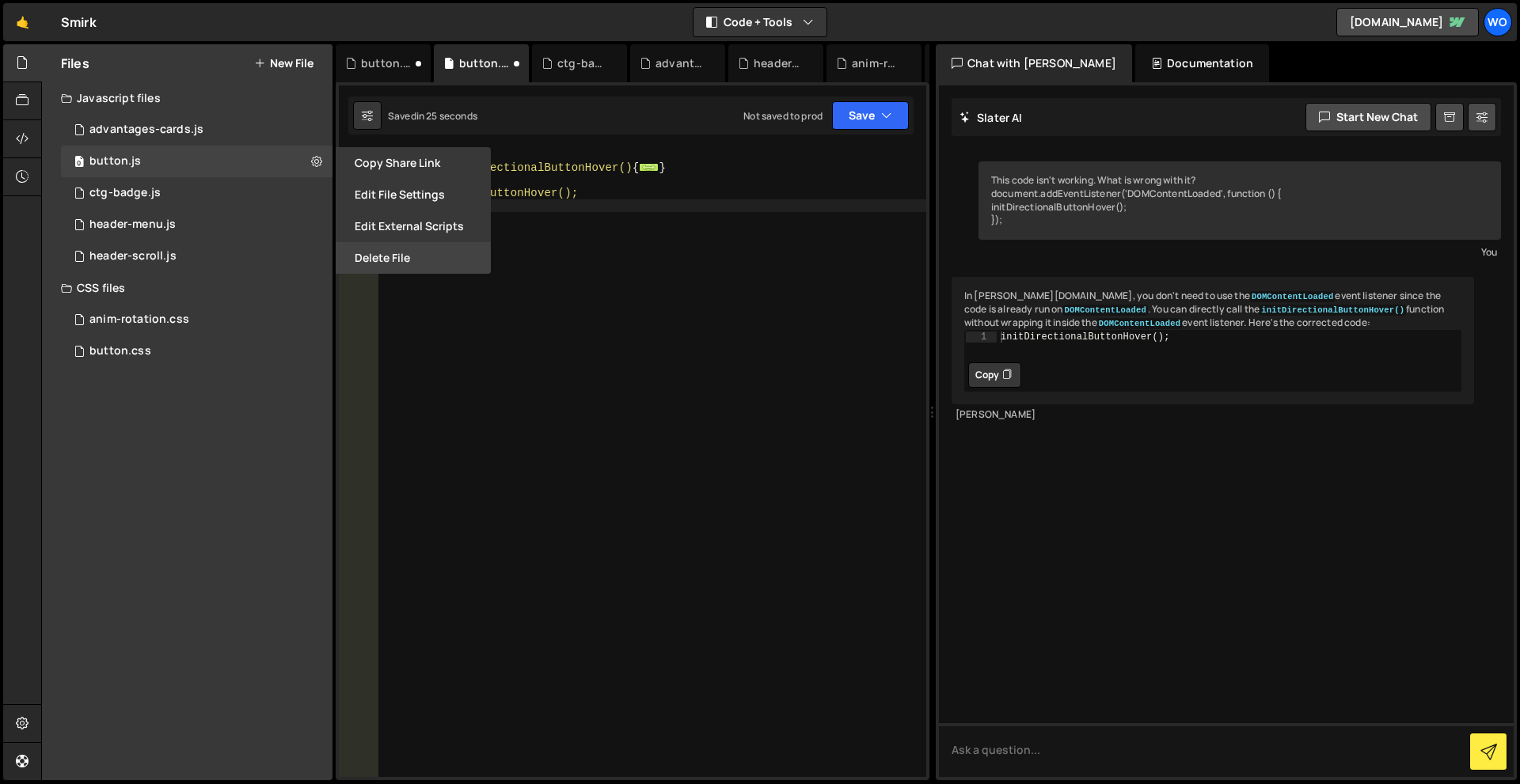
click at [372, 247] on button "Delete File" at bounding box center [413, 258] width 156 height 32
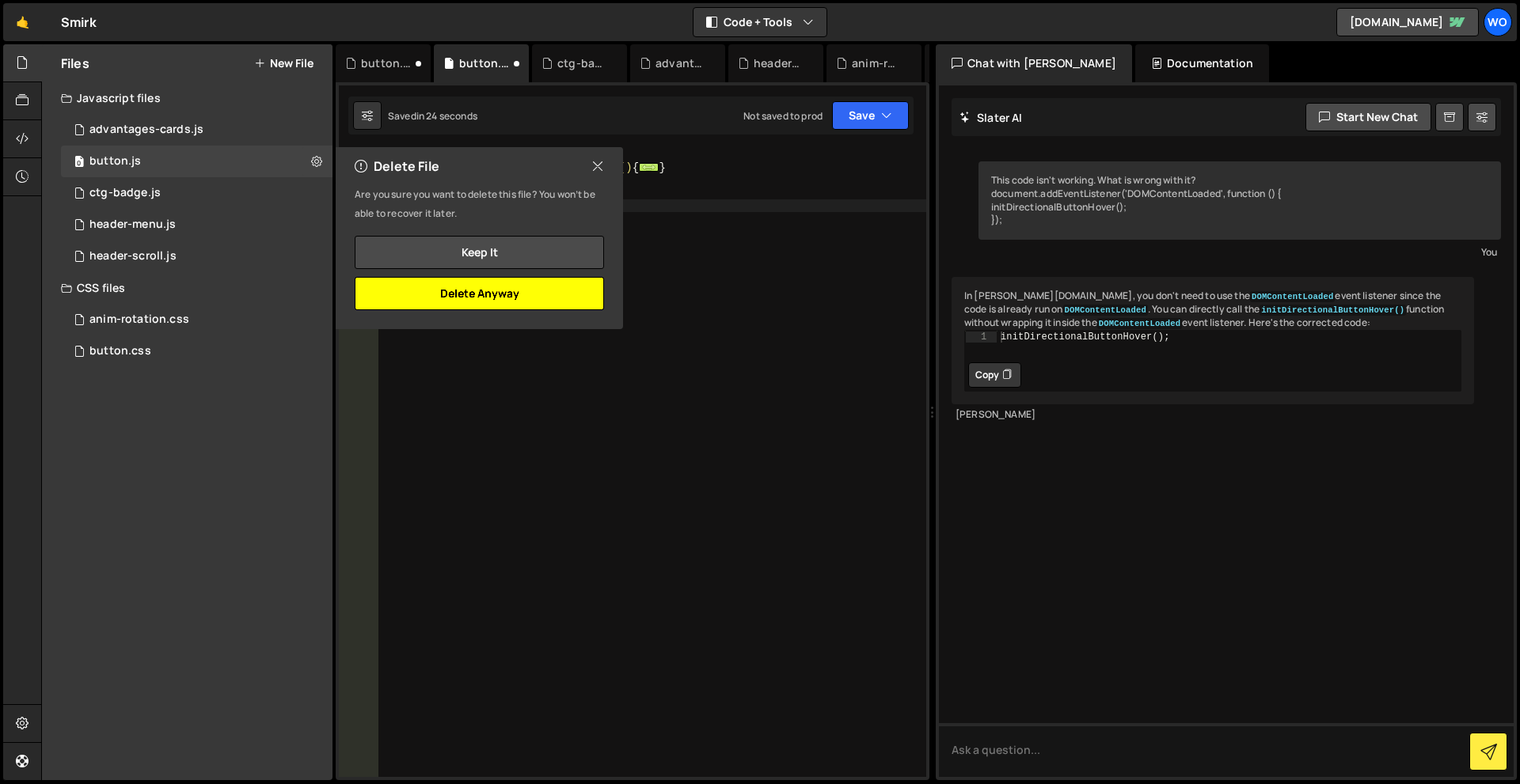
click at [540, 294] on button "Delete Anyway" at bounding box center [480, 293] width 250 height 34
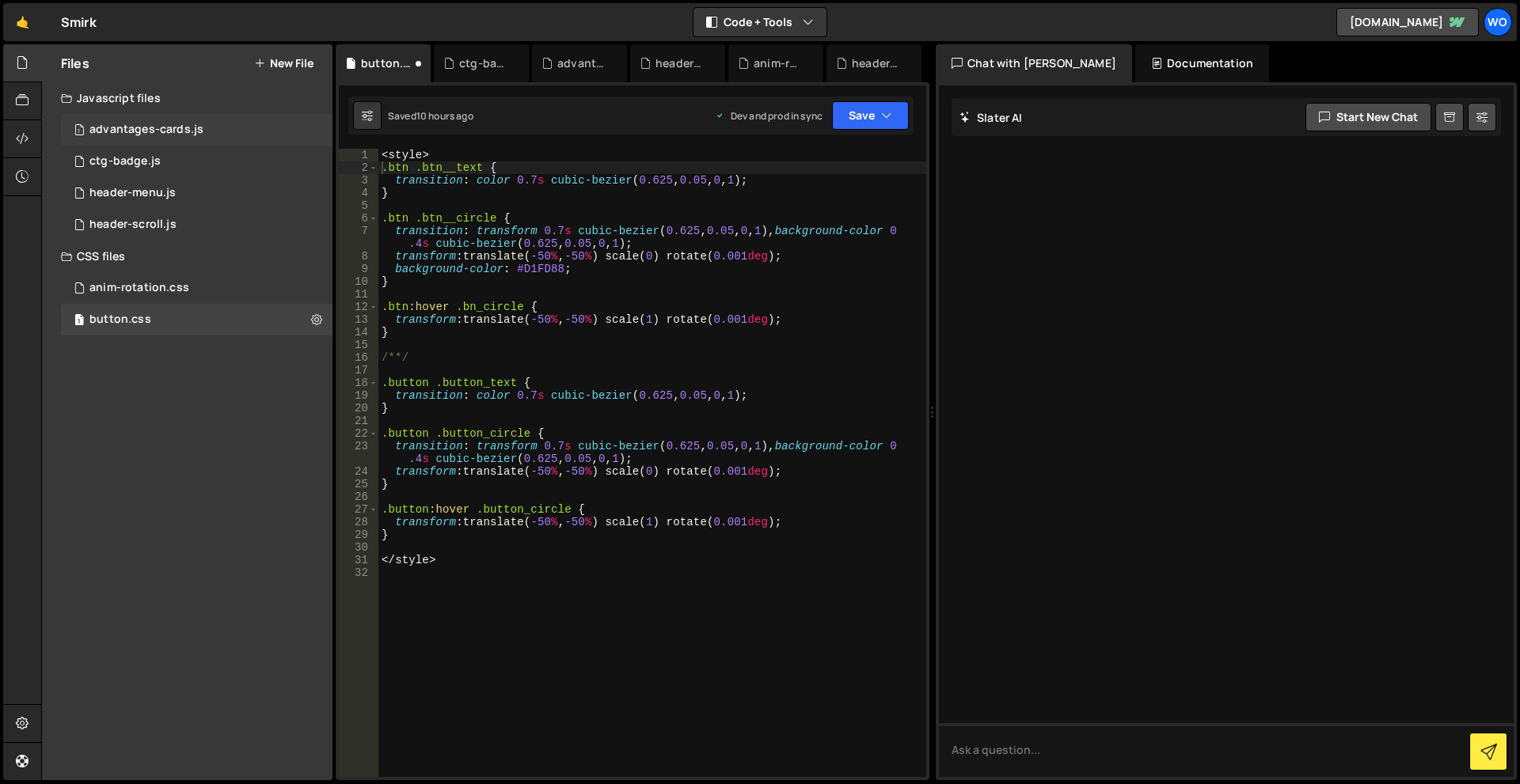
click at [158, 135] on div "advantages-cards.js" at bounding box center [146, 129] width 114 height 14
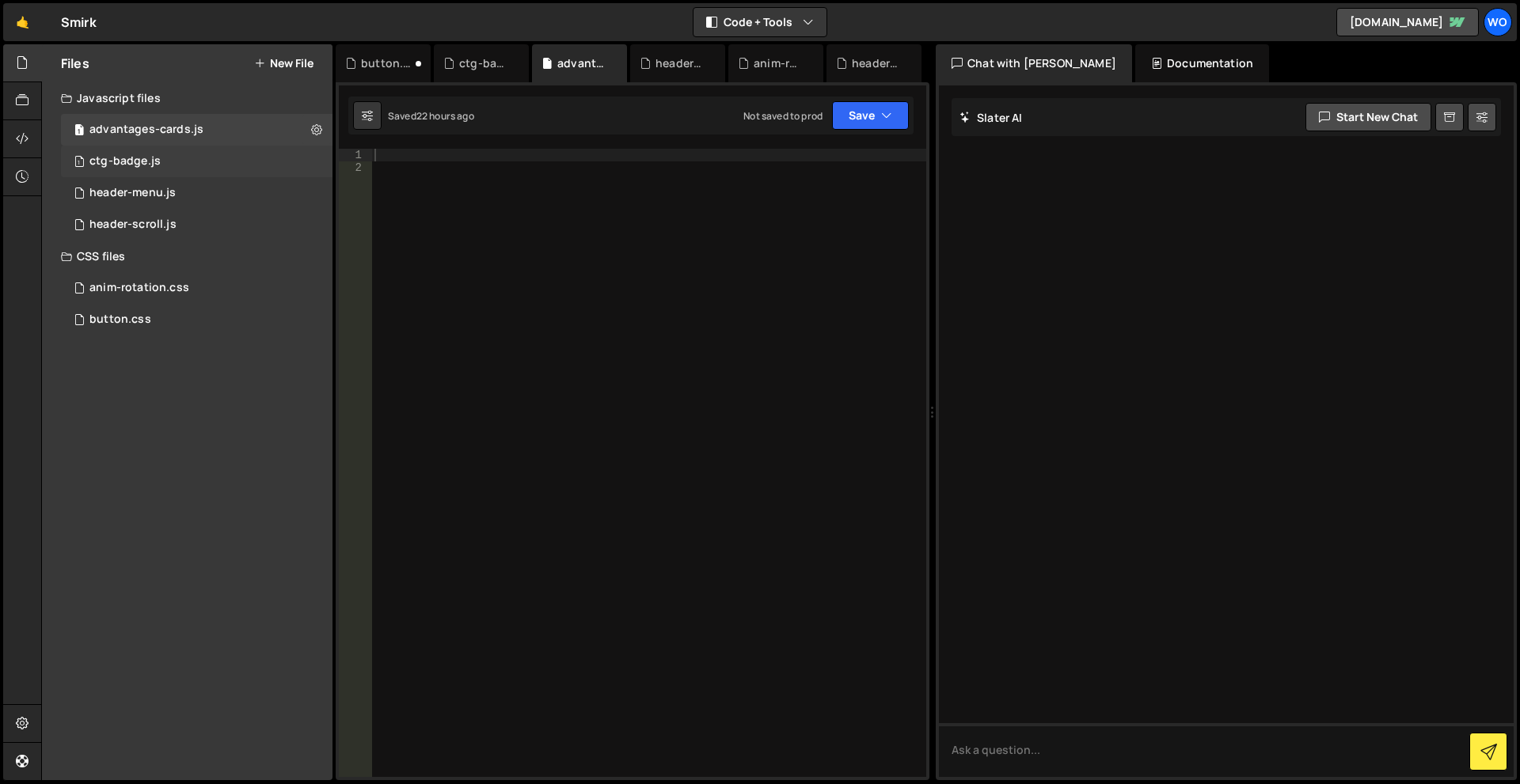
click at [162, 158] on div "1 ctg-badge.js 0" at bounding box center [197, 161] width 272 height 32
click at [165, 182] on div "1 header-menu.js 0" at bounding box center [197, 193] width 272 height 32
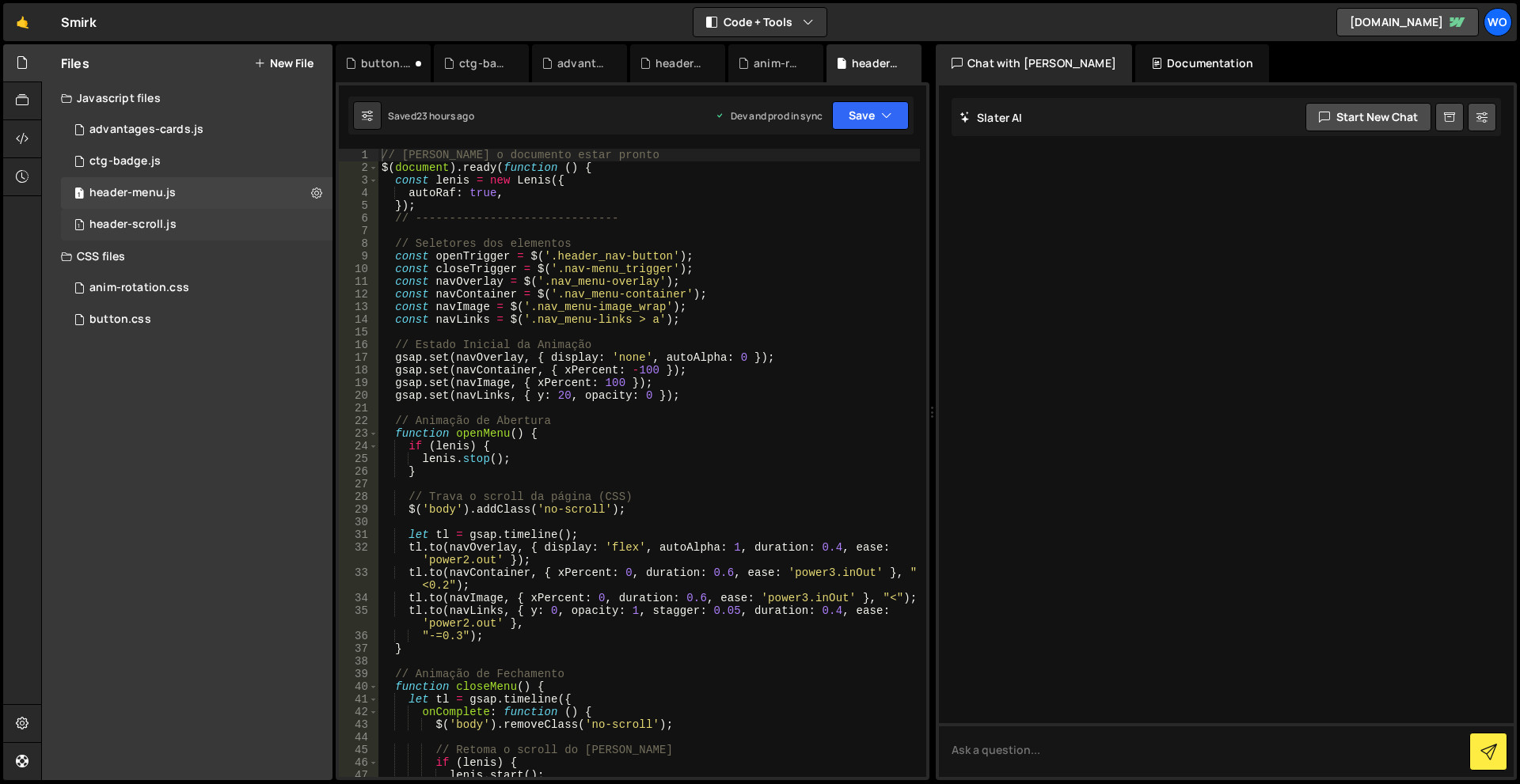
click at [160, 211] on div "1 header-scroll.js 0" at bounding box center [197, 224] width 272 height 32
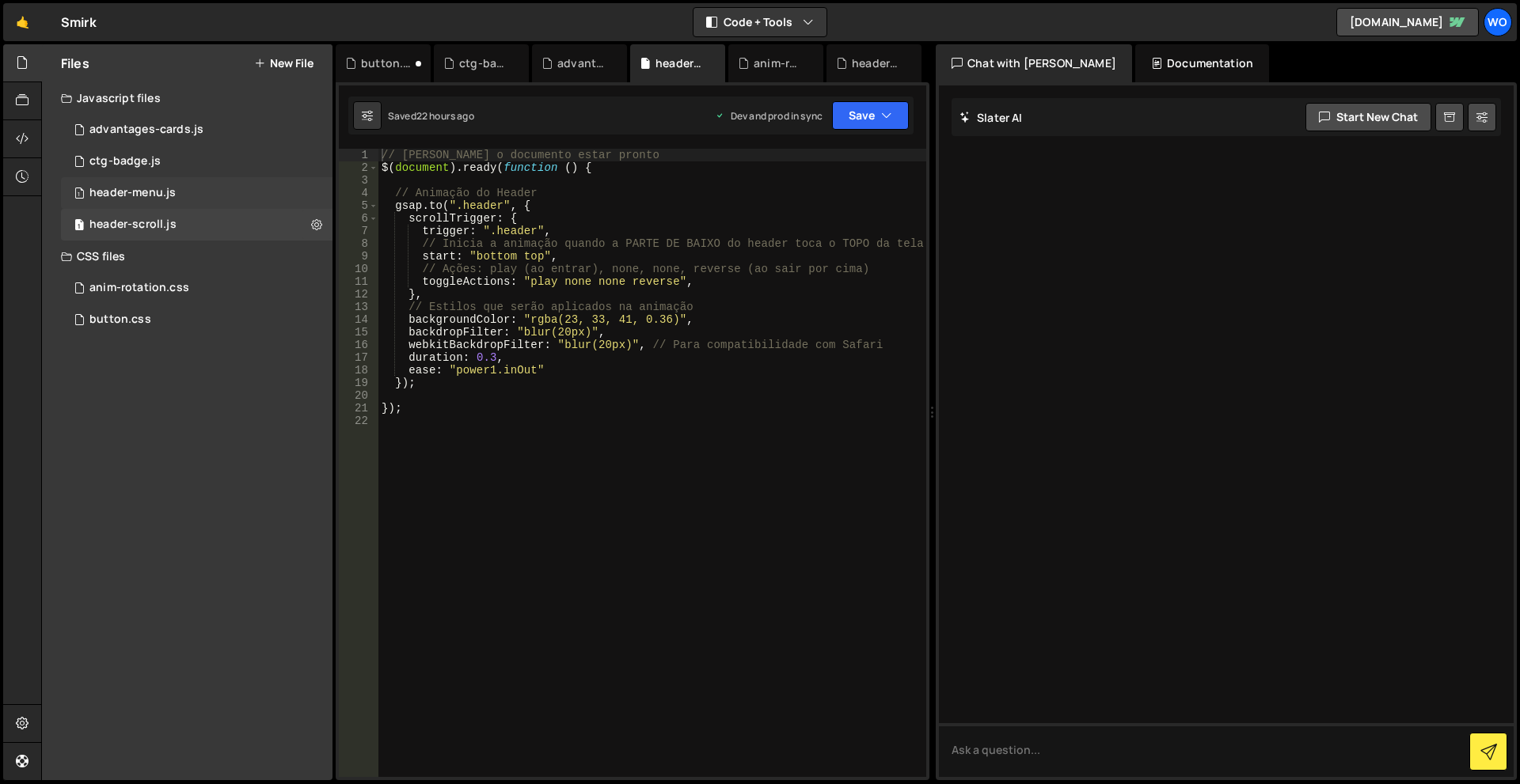
click at [165, 183] on div "1 header-menu.js 0" at bounding box center [197, 193] width 272 height 32
